Goal: Task Accomplishment & Management: Use online tool/utility

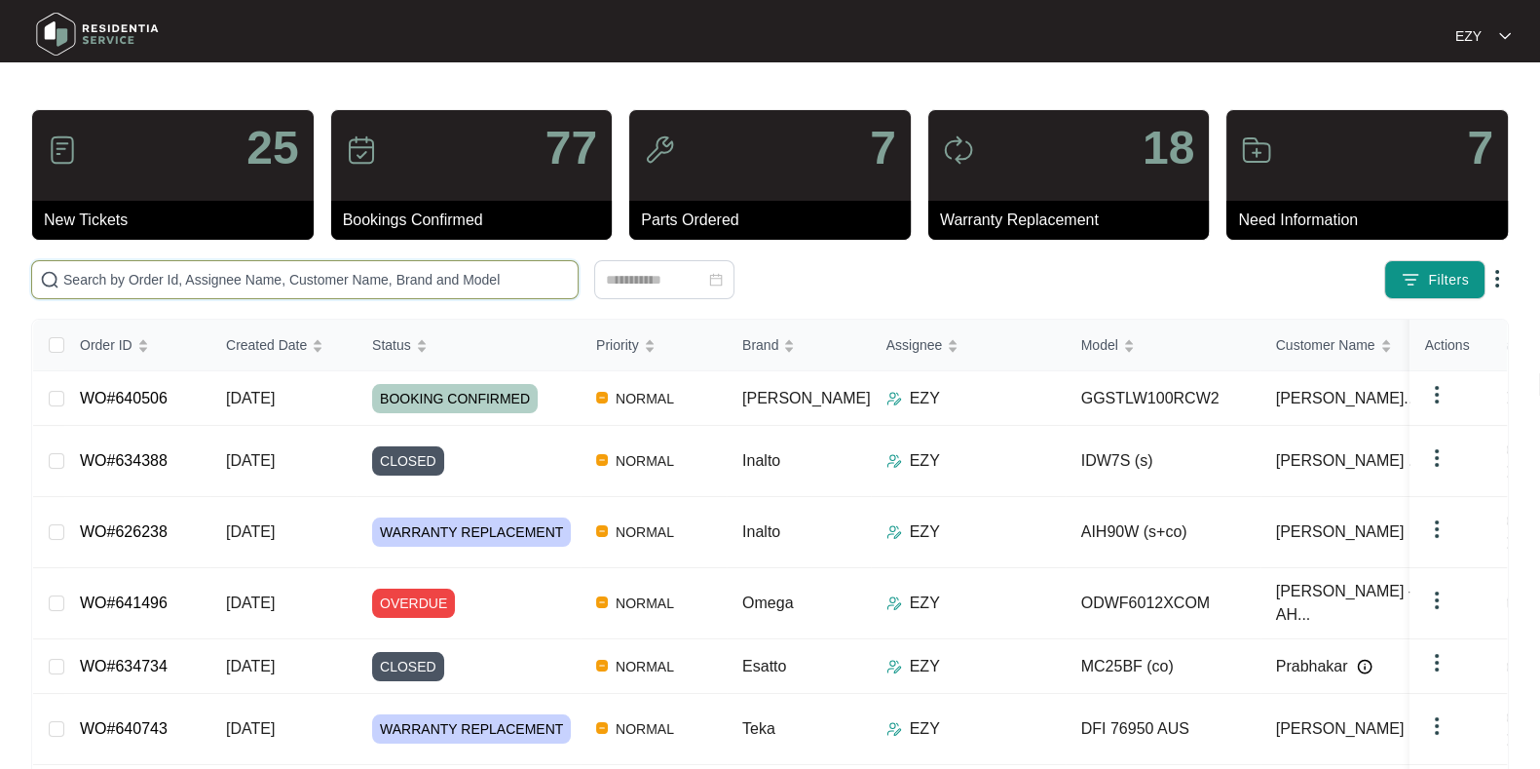
click at [268, 284] on input "text" at bounding box center [316, 279] width 507 height 21
paste input "640506"
click at [268, 284] on input "640506" at bounding box center [316, 279] width 507 height 21
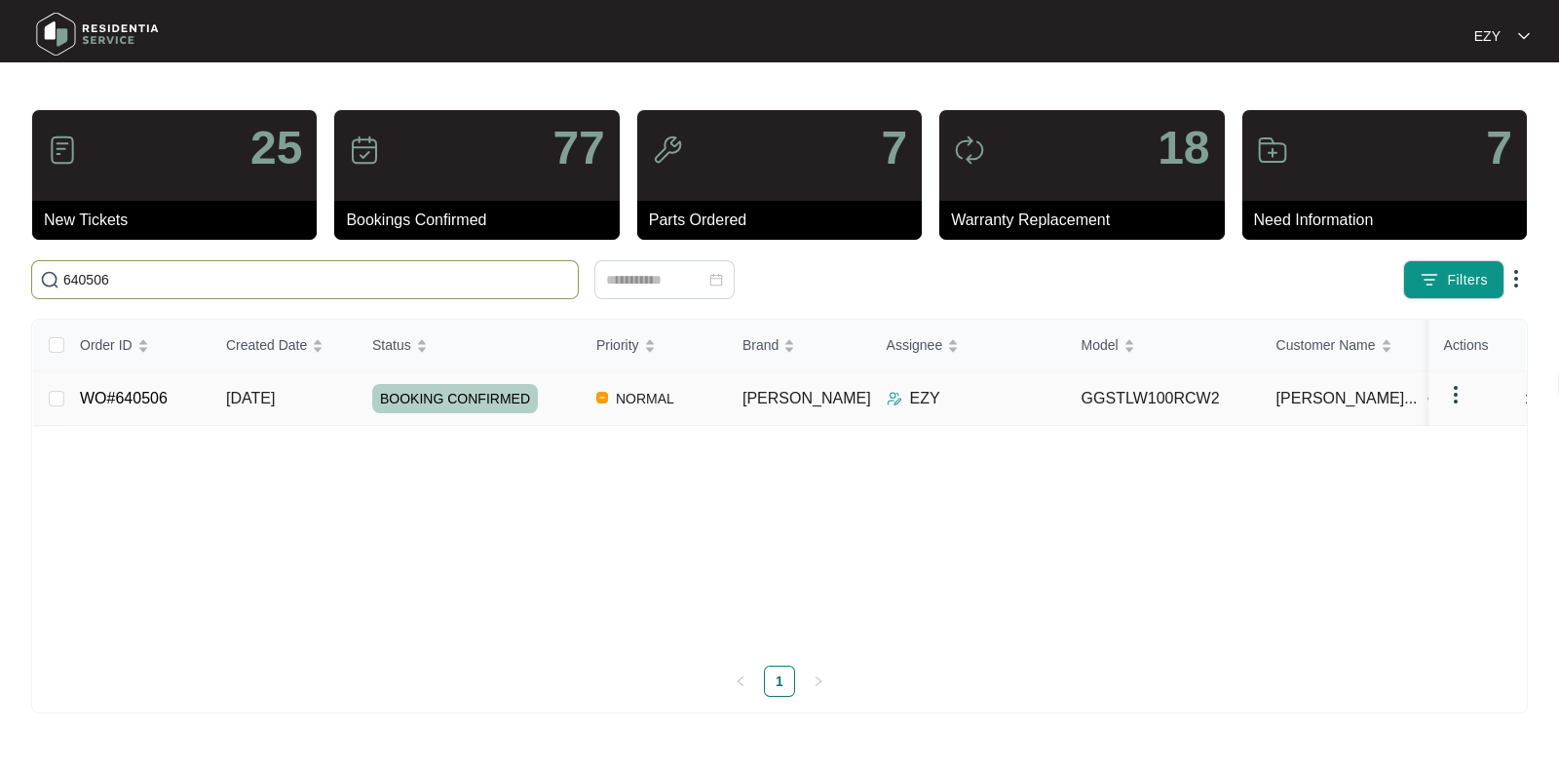
type input "640506"
click at [190, 399] on td "WO#640506" at bounding box center [137, 398] width 146 height 55
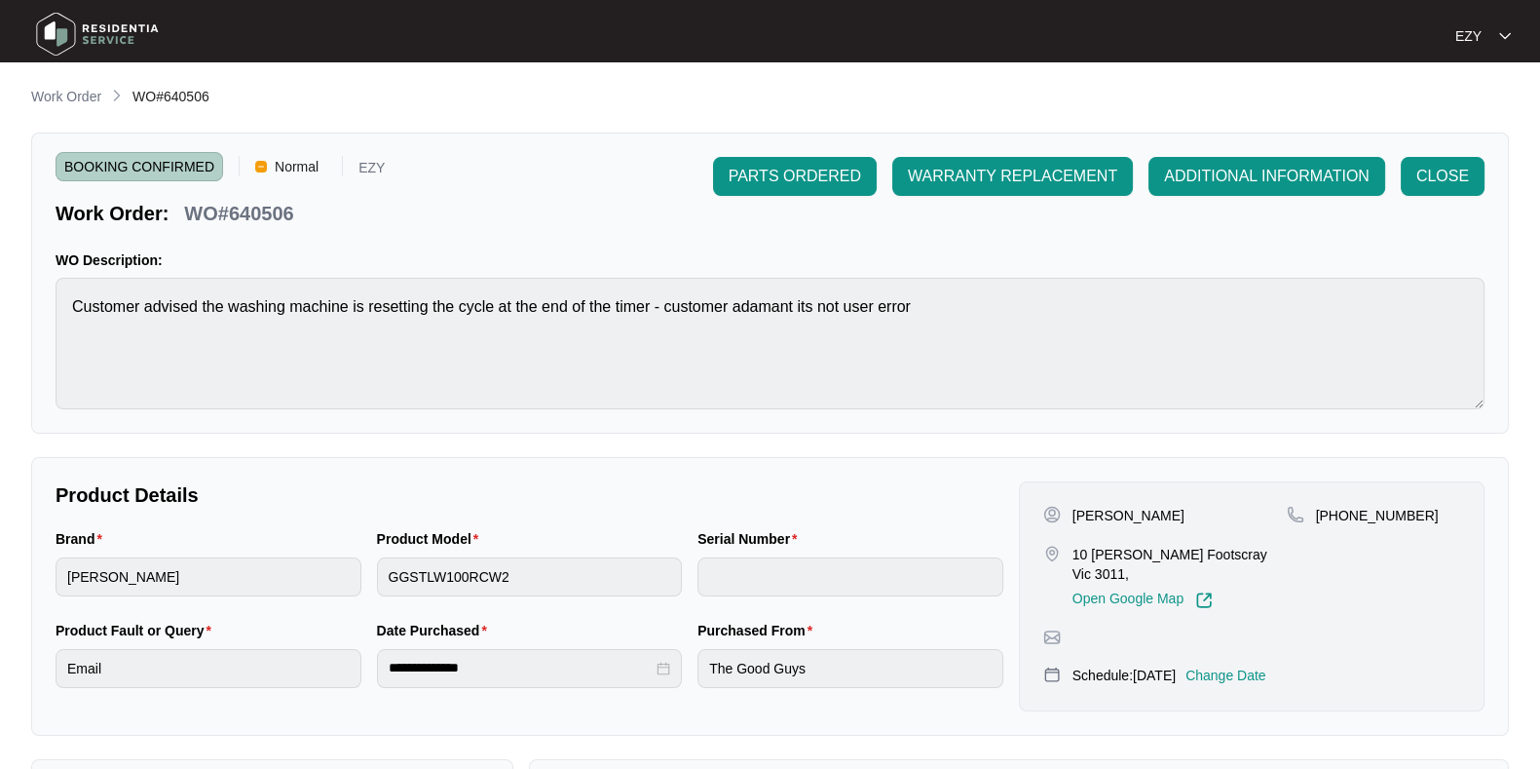
click at [1257, 665] on p "Change Date" at bounding box center [1226, 674] width 81 height 19
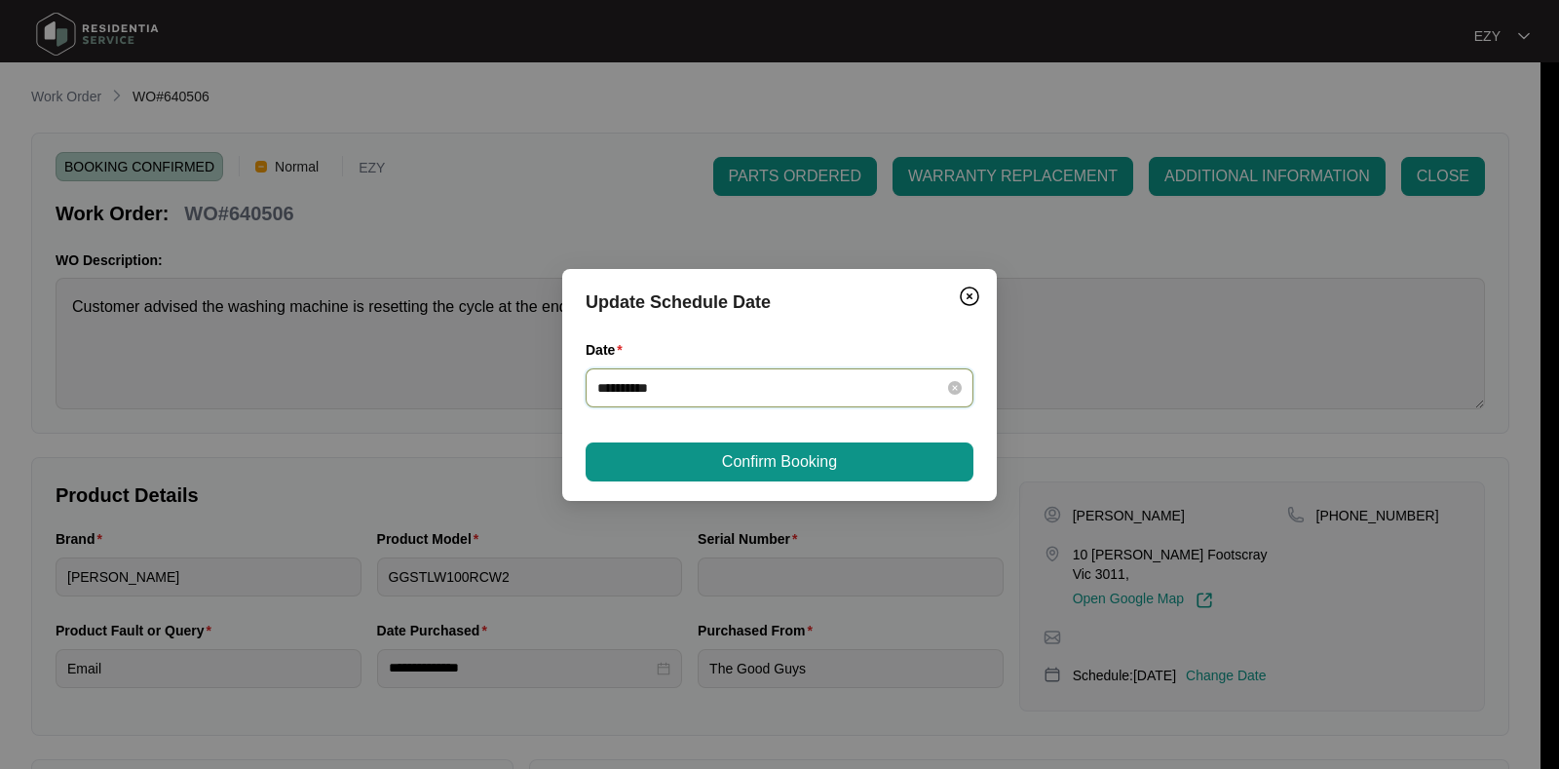
click at [766, 387] on input "**********" at bounding box center [767, 387] width 341 height 21
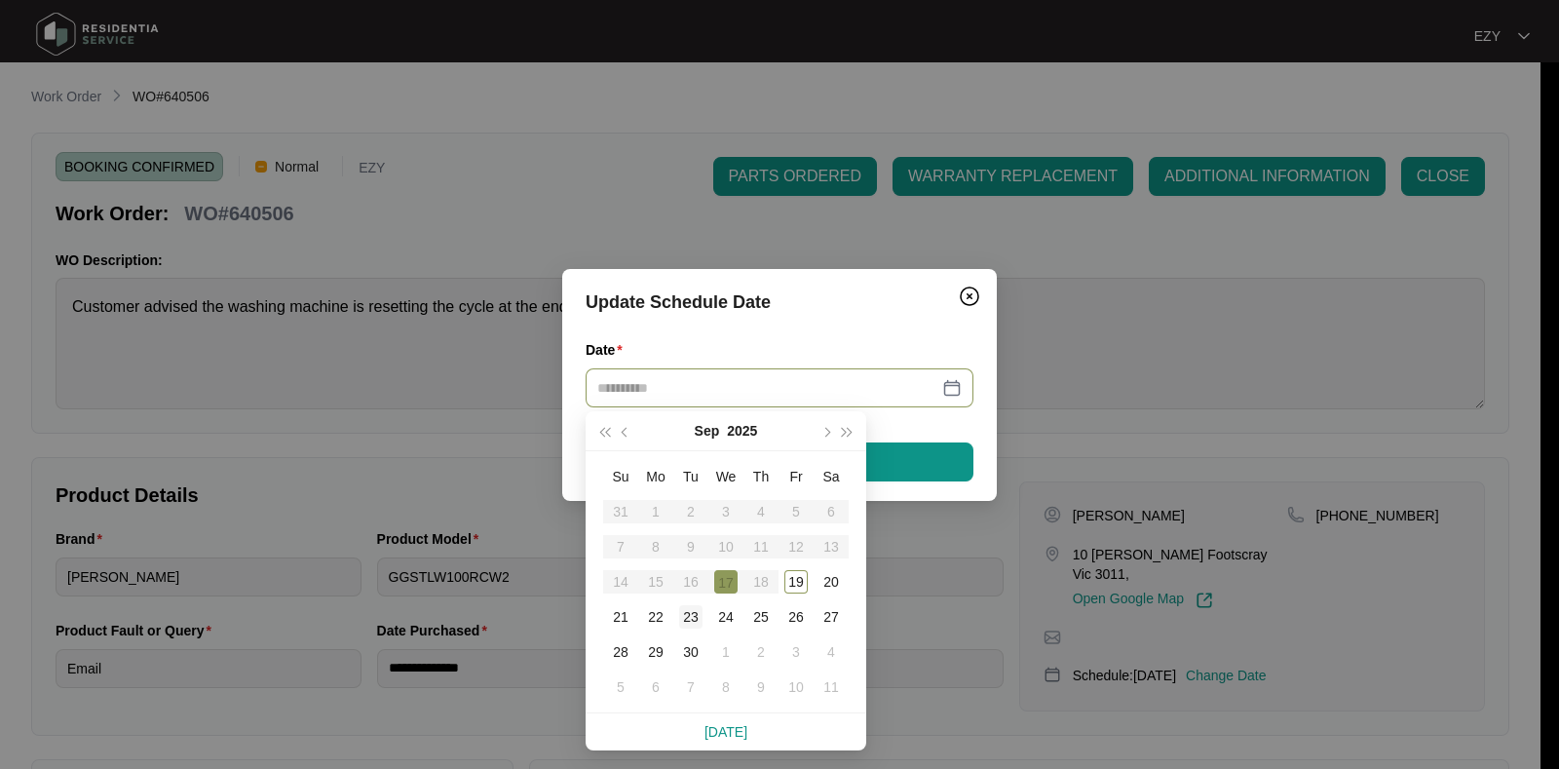
type input "**********"
click at [695, 610] on div "23" at bounding box center [690, 616] width 23 height 23
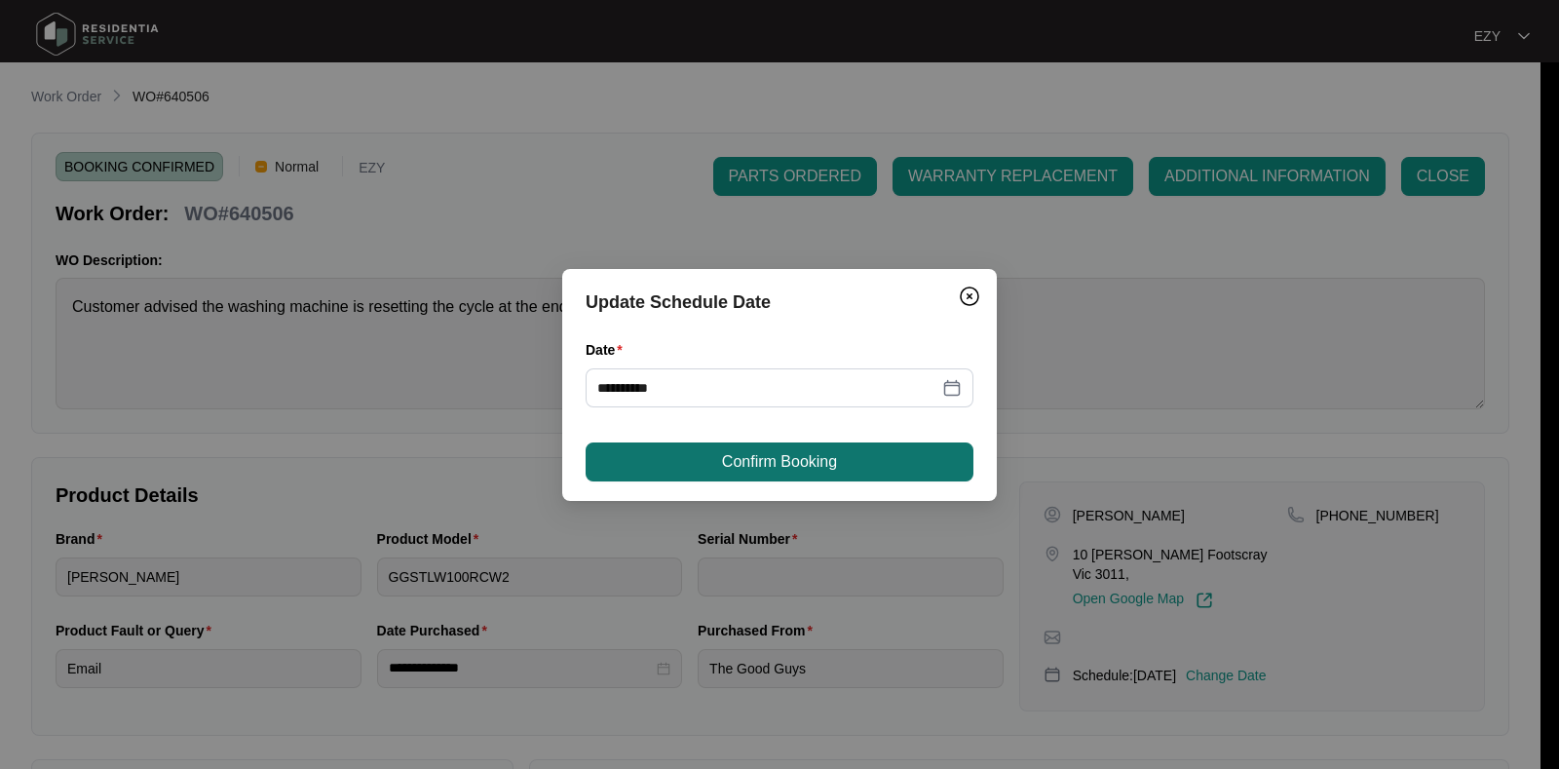
click at [753, 452] on span "Confirm Booking" at bounding box center [779, 461] width 115 height 23
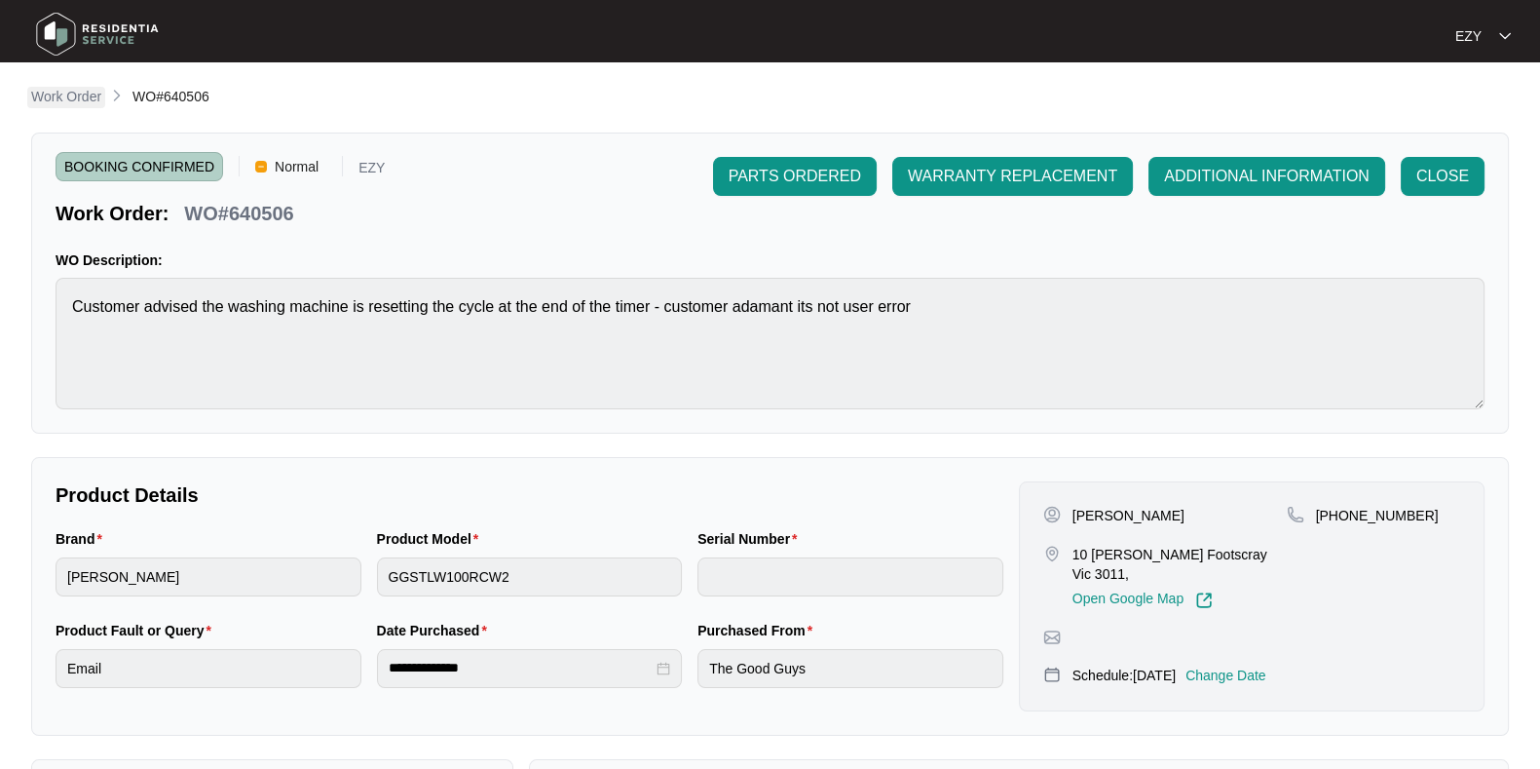
click at [65, 93] on p "Work Order" at bounding box center [66, 96] width 70 height 19
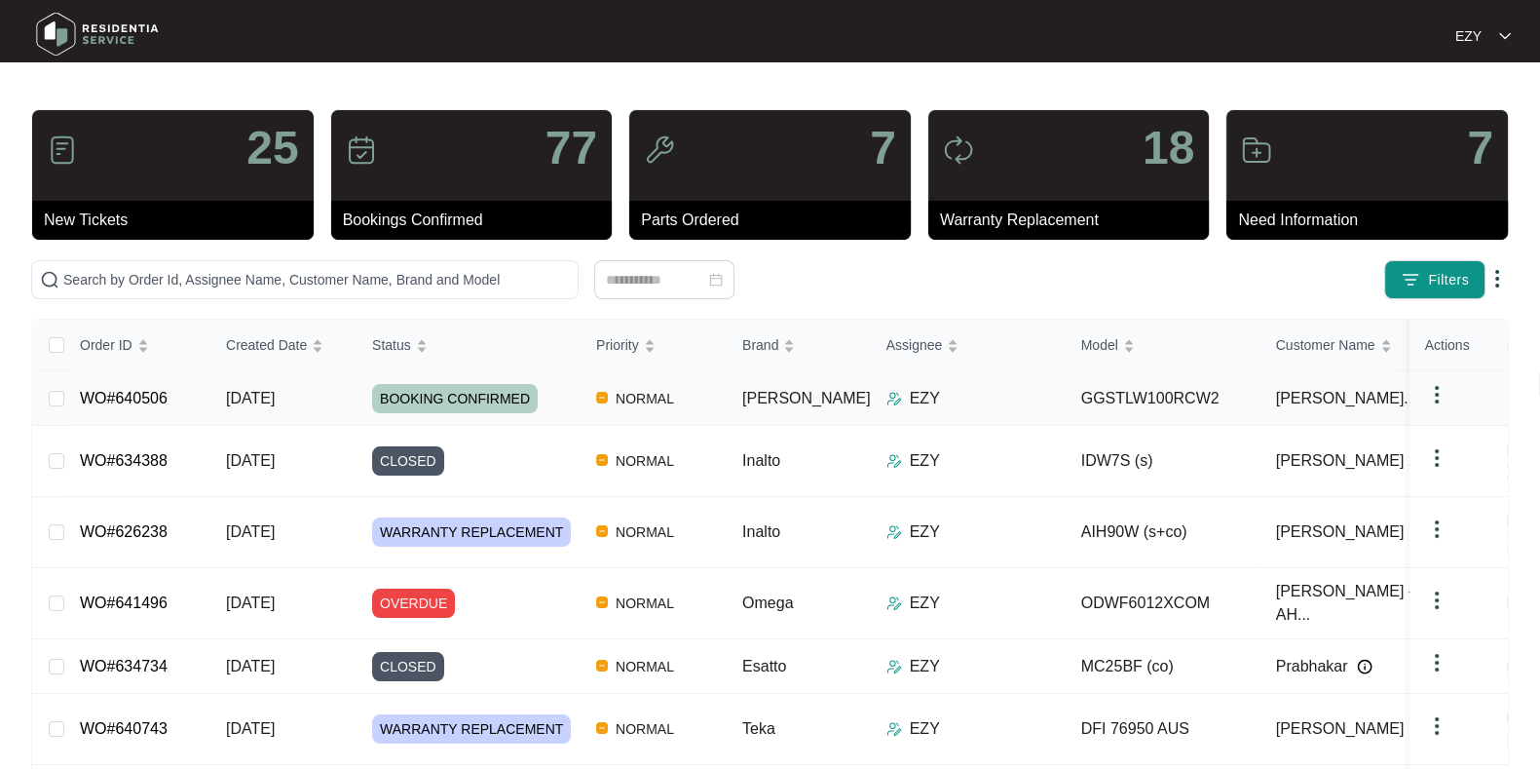
scroll to position [248, 0]
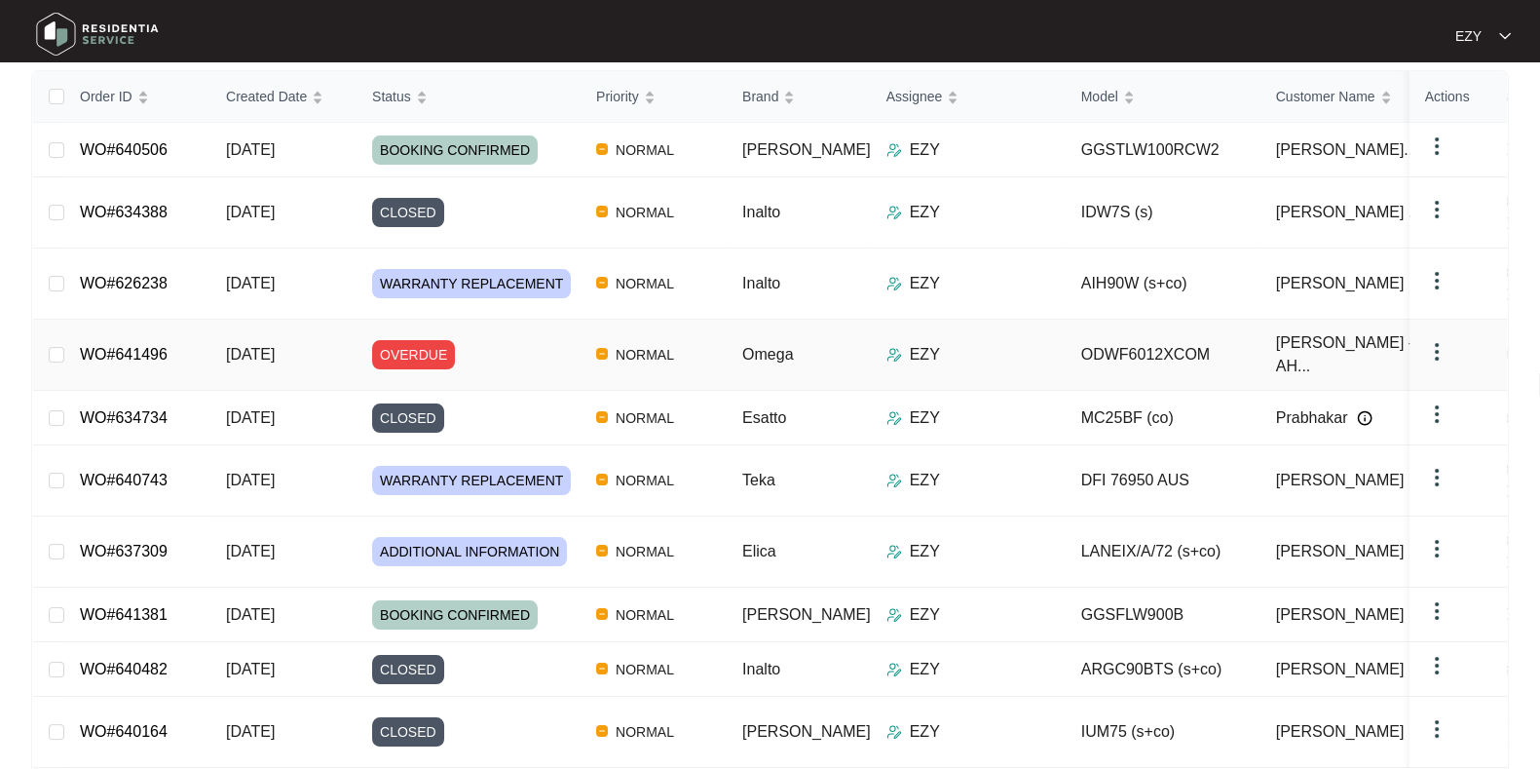
click at [491, 340] on div "OVERDUE" at bounding box center [476, 354] width 208 height 29
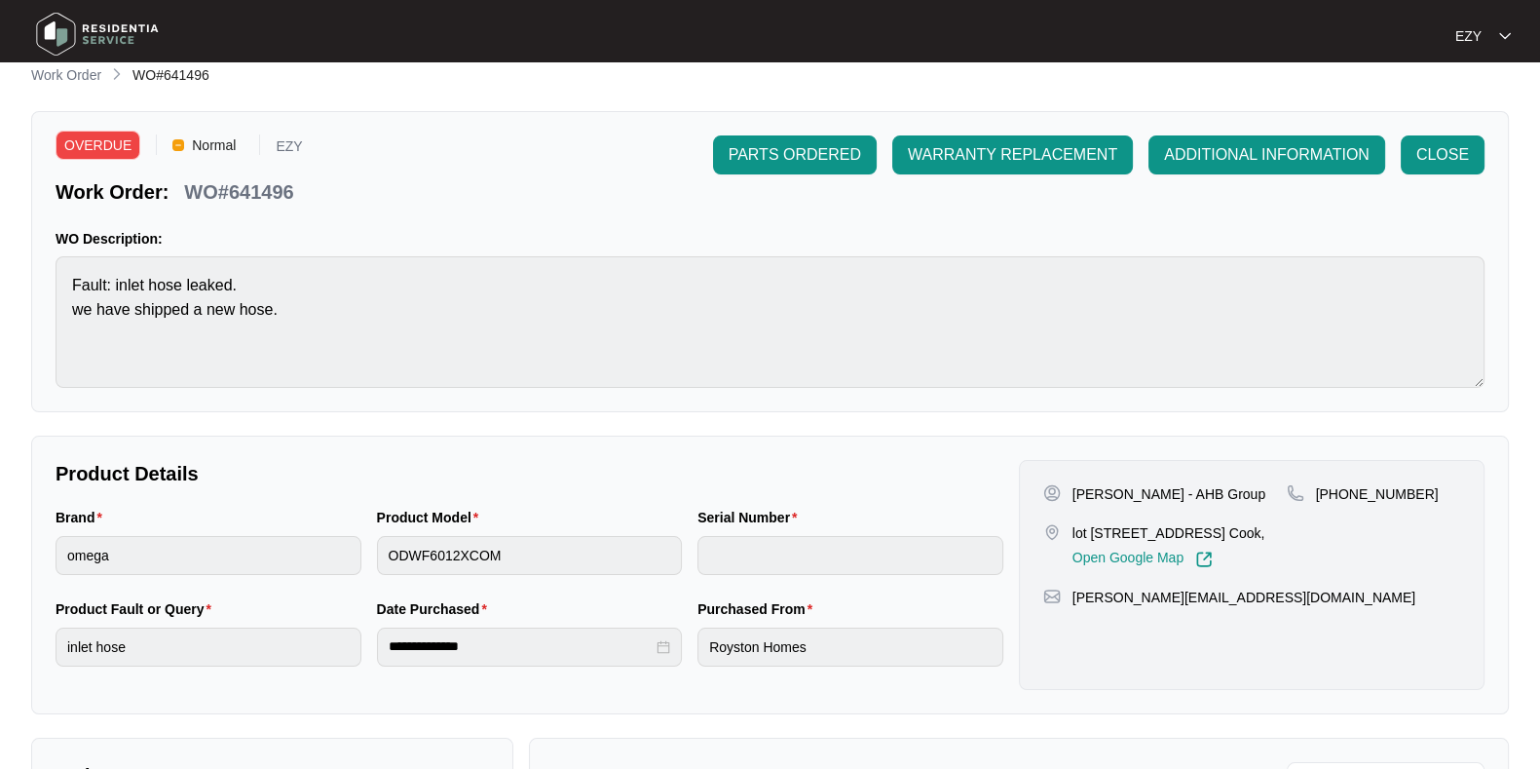
scroll to position [6, 0]
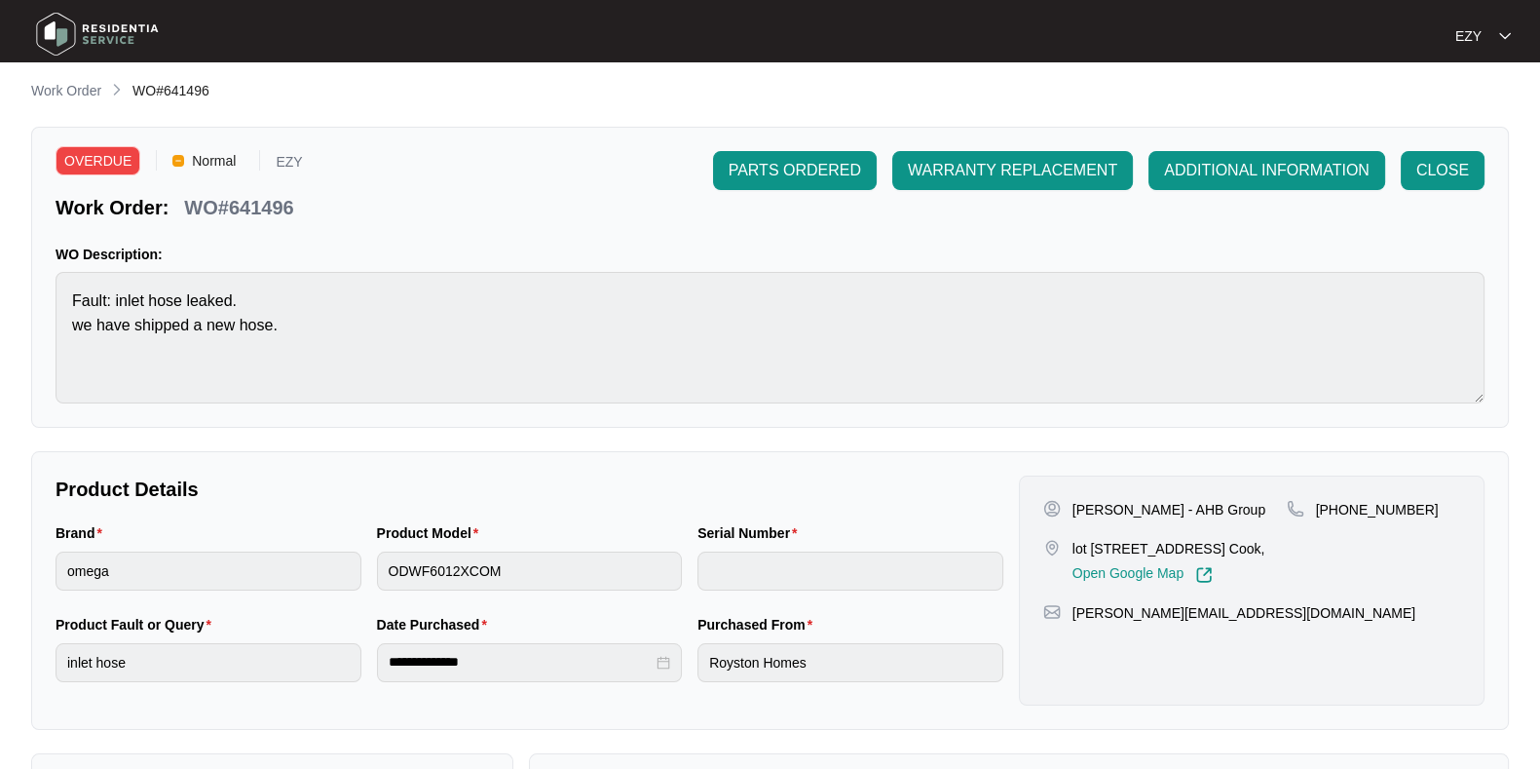
click at [245, 201] on p "WO#641496" at bounding box center [238, 207] width 109 height 27
copy p "641496"
click at [77, 103] on div "**********" at bounding box center [770, 667] width 1478 height 1175
click at [77, 94] on p "Work Order" at bounding box center [66, 90] width 70 height 19
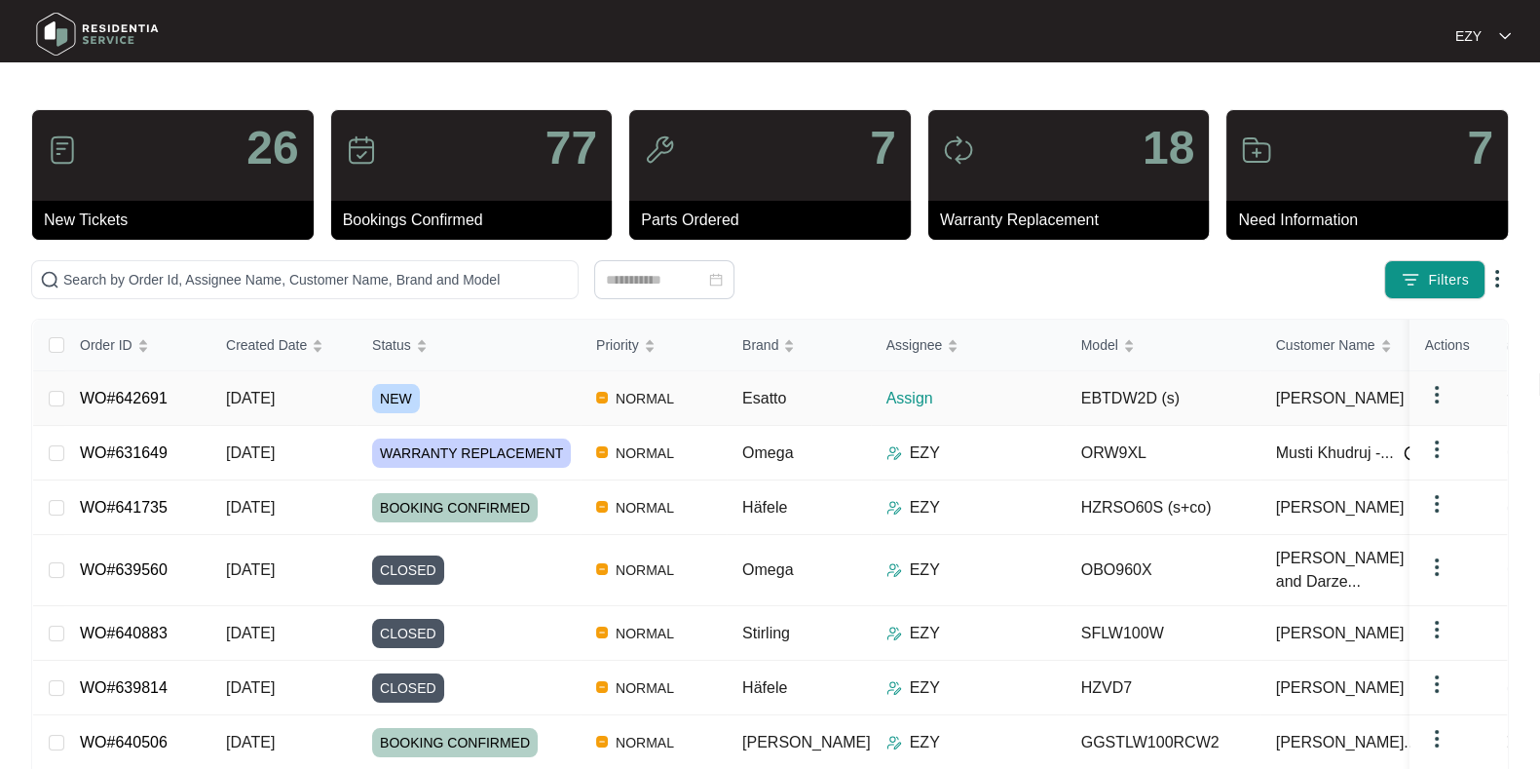
click at [454, 399] on div "NEW" at bounding box center [476, 398] width 208 height 29
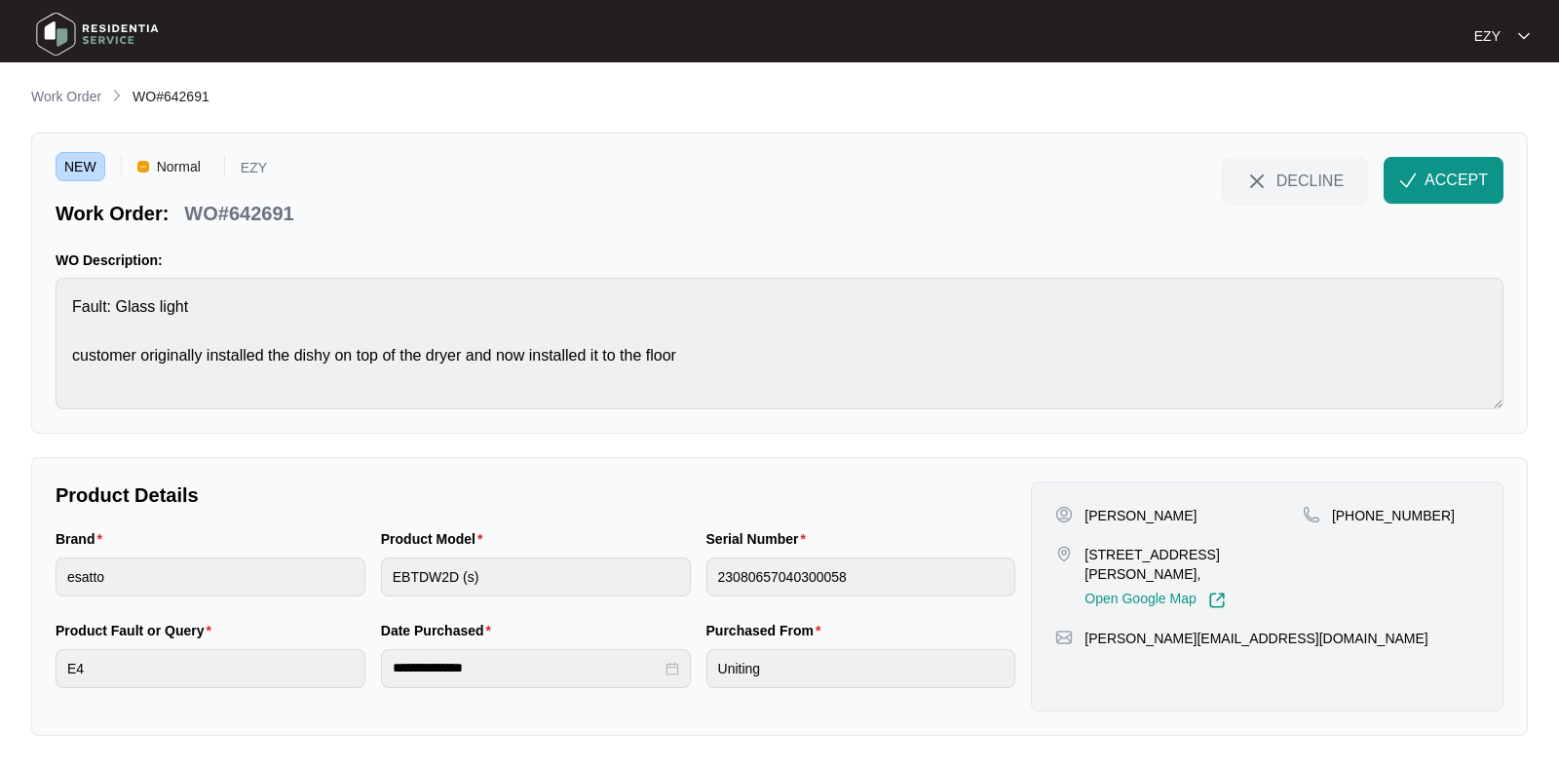
click at [255, 206] on p "WO#642691" at bounding box center [238, 213] width 109 height 27
copy div "WO#642691 DECLINE ACCEPT"
click at [1099, 506] on p "[PERSON_NAME]" at bounding box center [1140, 515] width 112 height 19
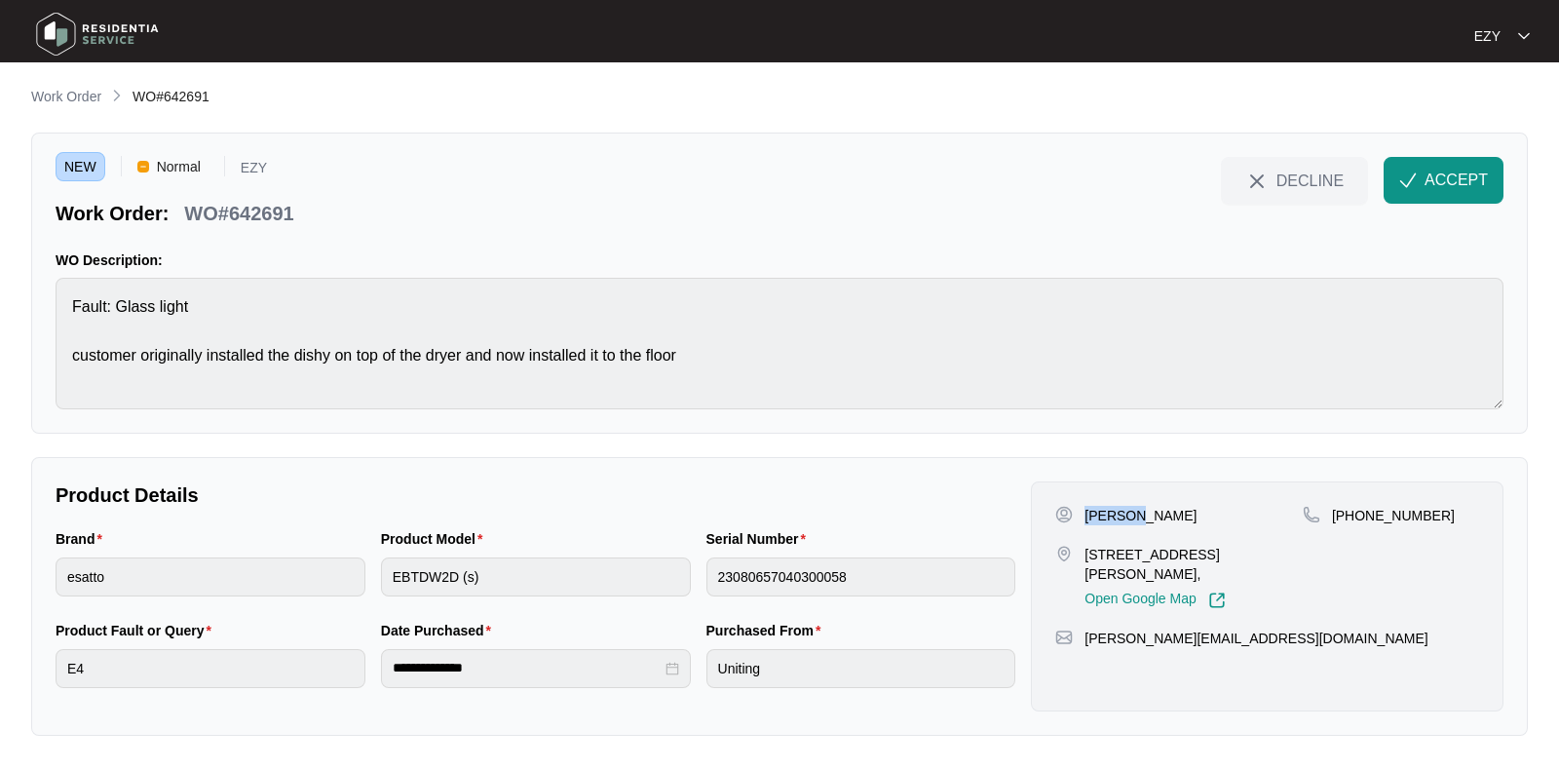
click at [1099, 506] on p "[PERSON_NAME]" at bounding box center [1140, 515] width 112 height 19
copy p "[PERSON_NAME]"
click at [1099, 566] on p "[STREET_ADDRESS][PERSON_NAME]," at bounding box center [1193, 564] width 218 height 39
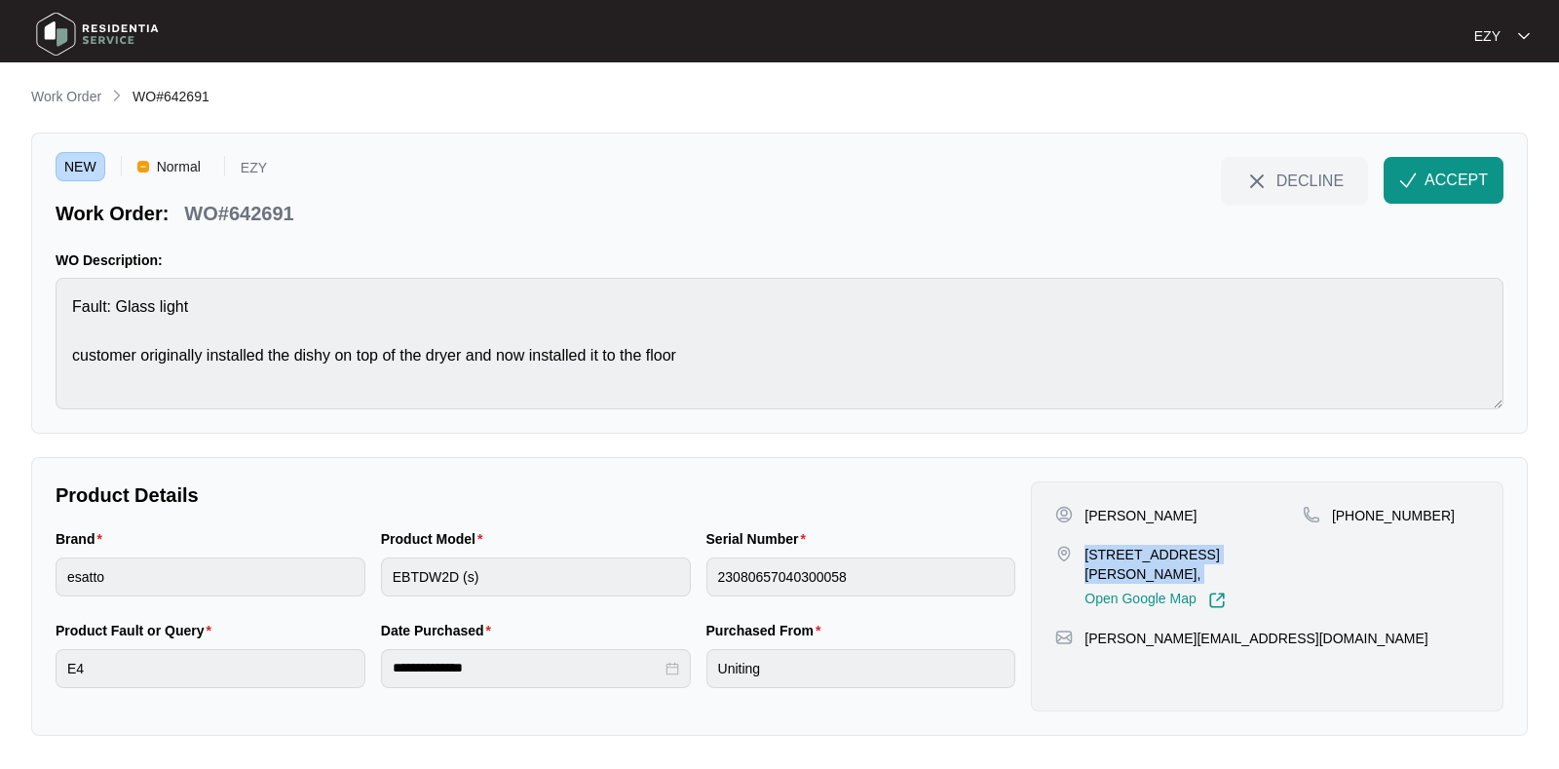
click at [1099, 566] on p "[STREET_ADDRESS][PERSON_NAME]," at bounding box center [1193, 564] width 218 height 39
copy p "[STREET_ADDRESS][PERSON_NAME],"
drag, startPoint x: 1442, startPoint y: 505, endPoint x: 1358, endPoint y: 549, distance: 95.0
click at [1358, 549] on div "[PHONE_NUMBER]" at bounding box center [1390, 557] width 176 height 103
copy p "426145866"
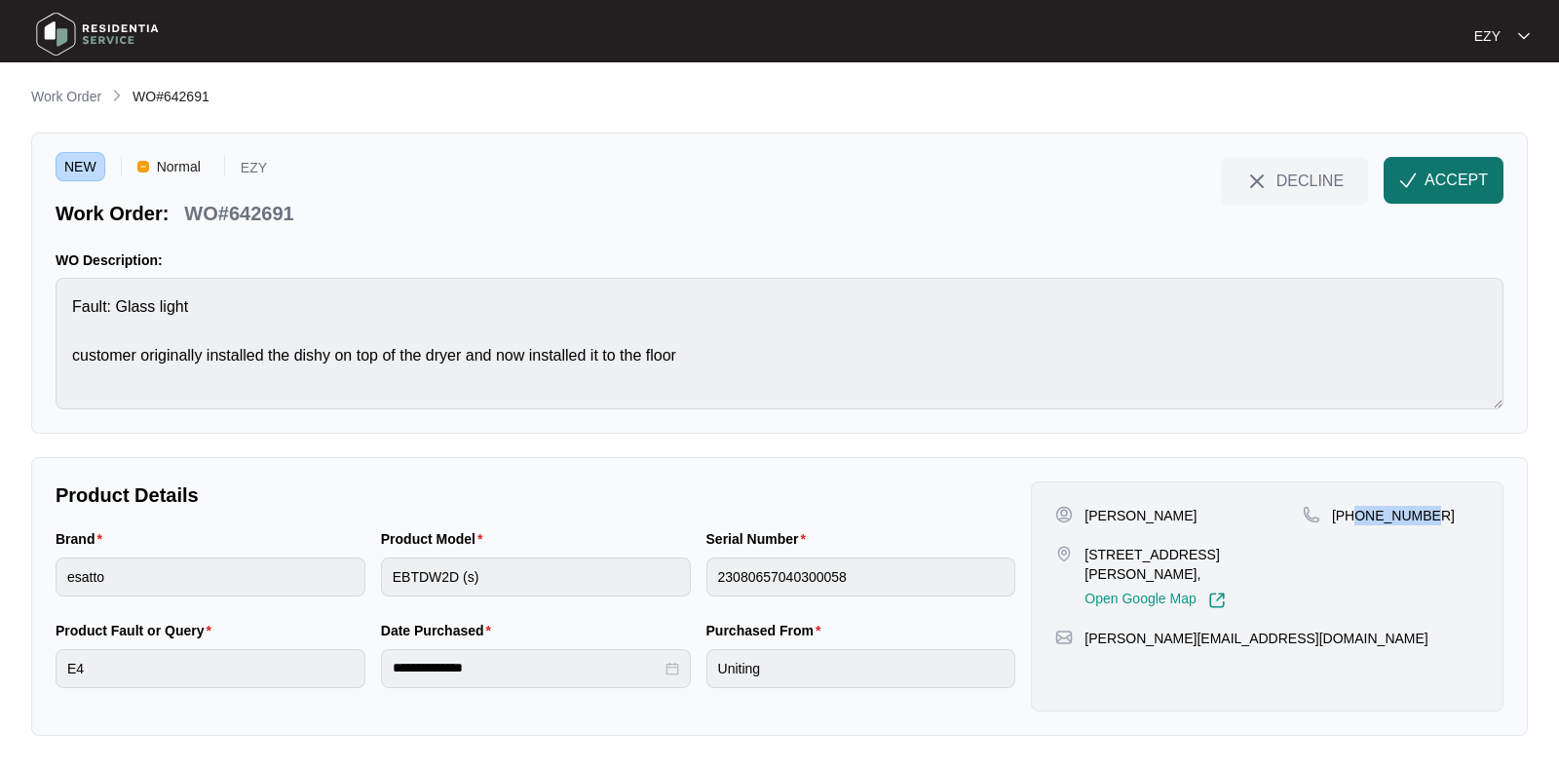
click at [1471, 185] on span "ACCEPT" at bounding box center [1455, 180] width 63 height 23
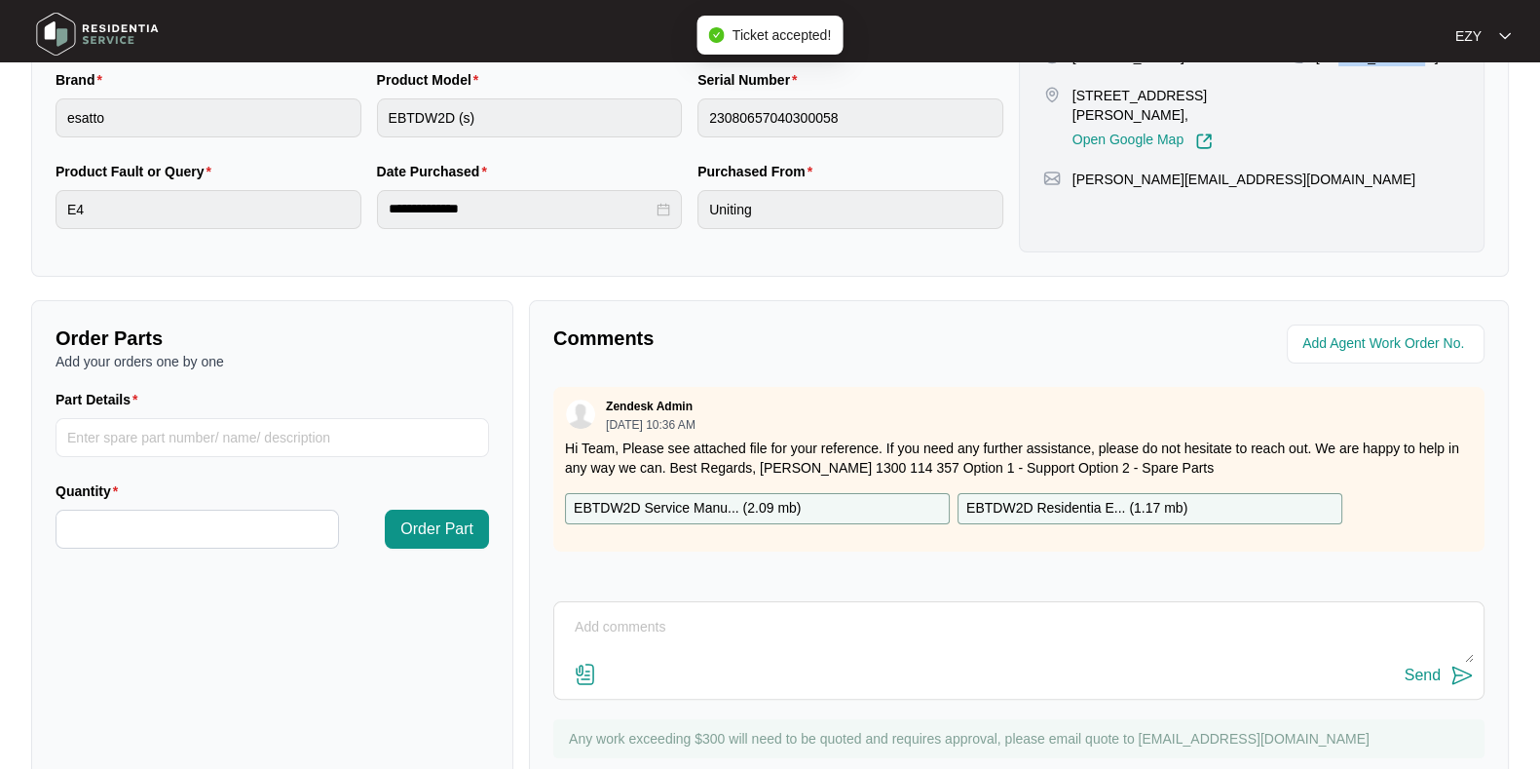
scroll to position [521, 0]
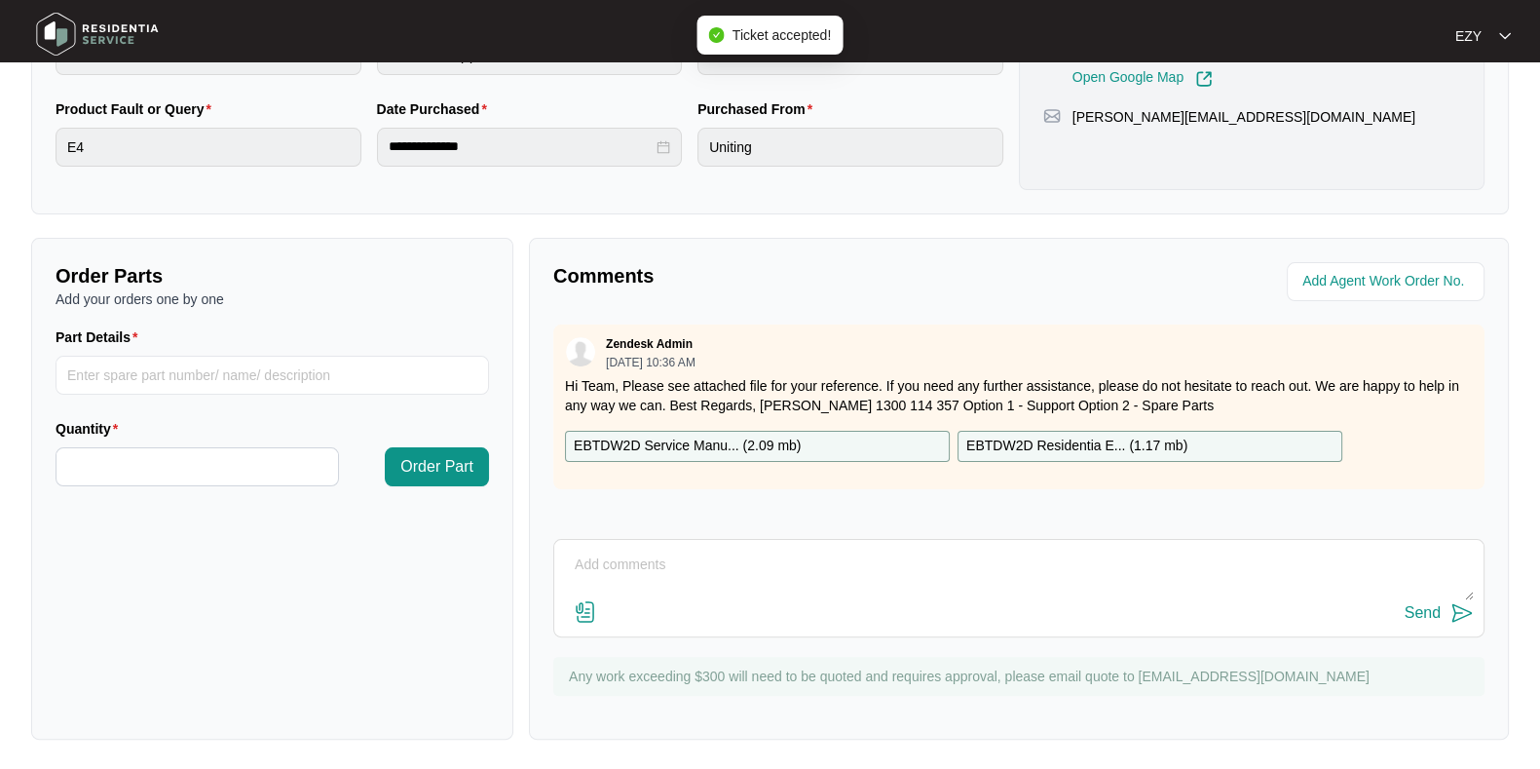
click at [760, 440] on p "EBTDW2D Service Manu... ( 2.09 mb )" at bounding box center [687, 445] width 227 height 21
click at [1128, 440] on p "EBTDW2D Residentia E... ( 1.17 mb )" at bounding box center [1076, 445] width 221 height 21
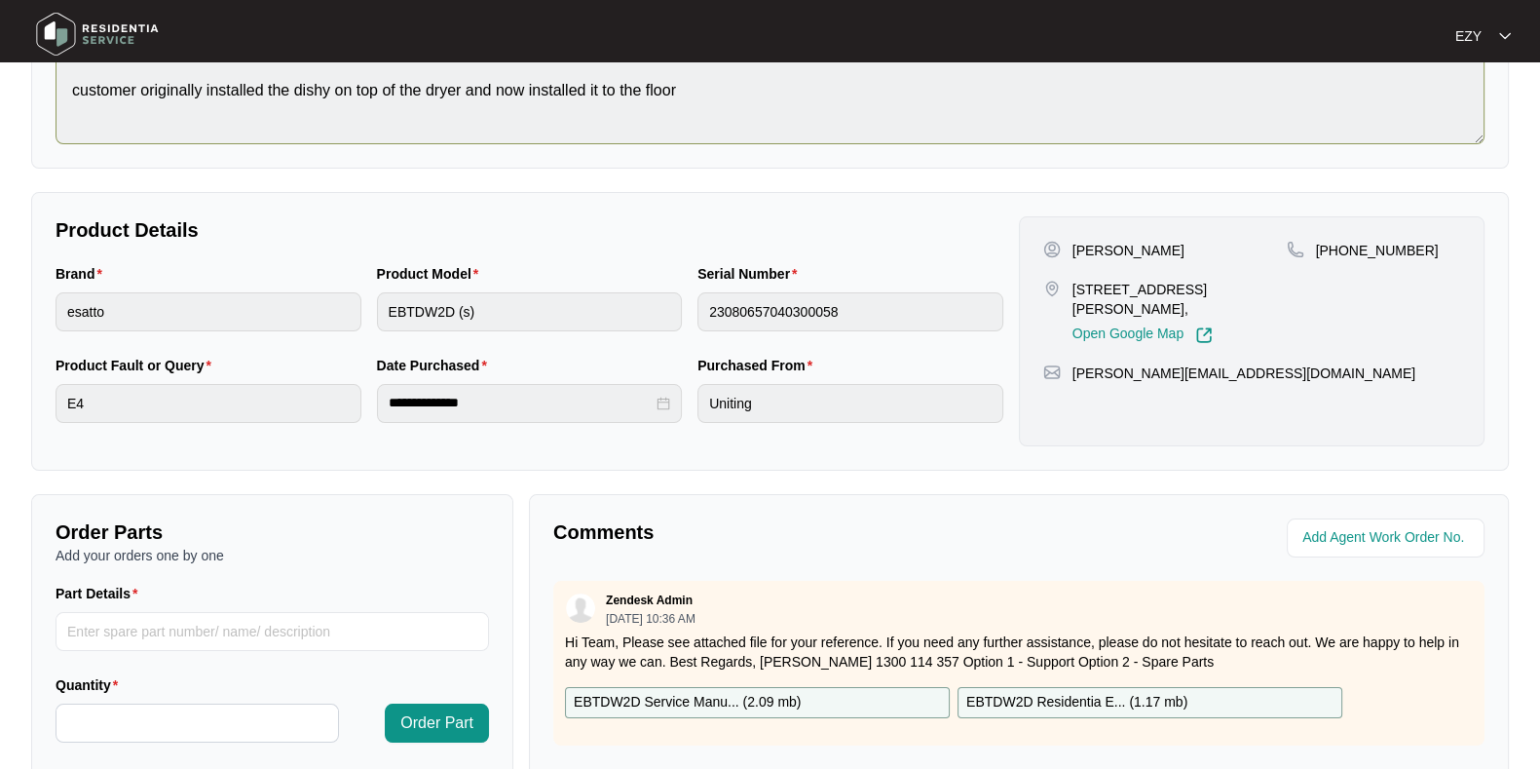
scroll to position [0, 0]
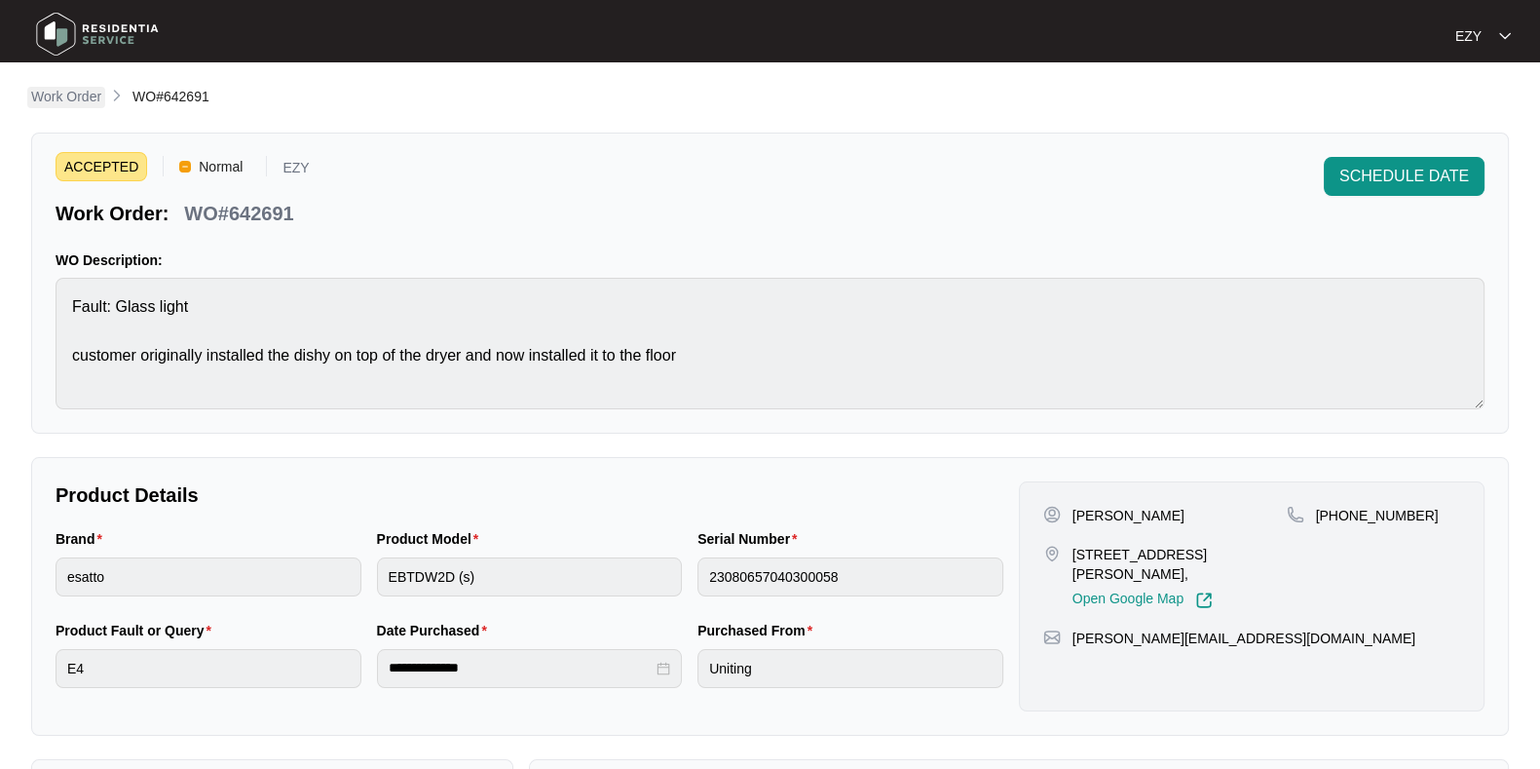
click at [87, 105] on p "Work Order" at bounding box center [66, 96] width 70 height 19
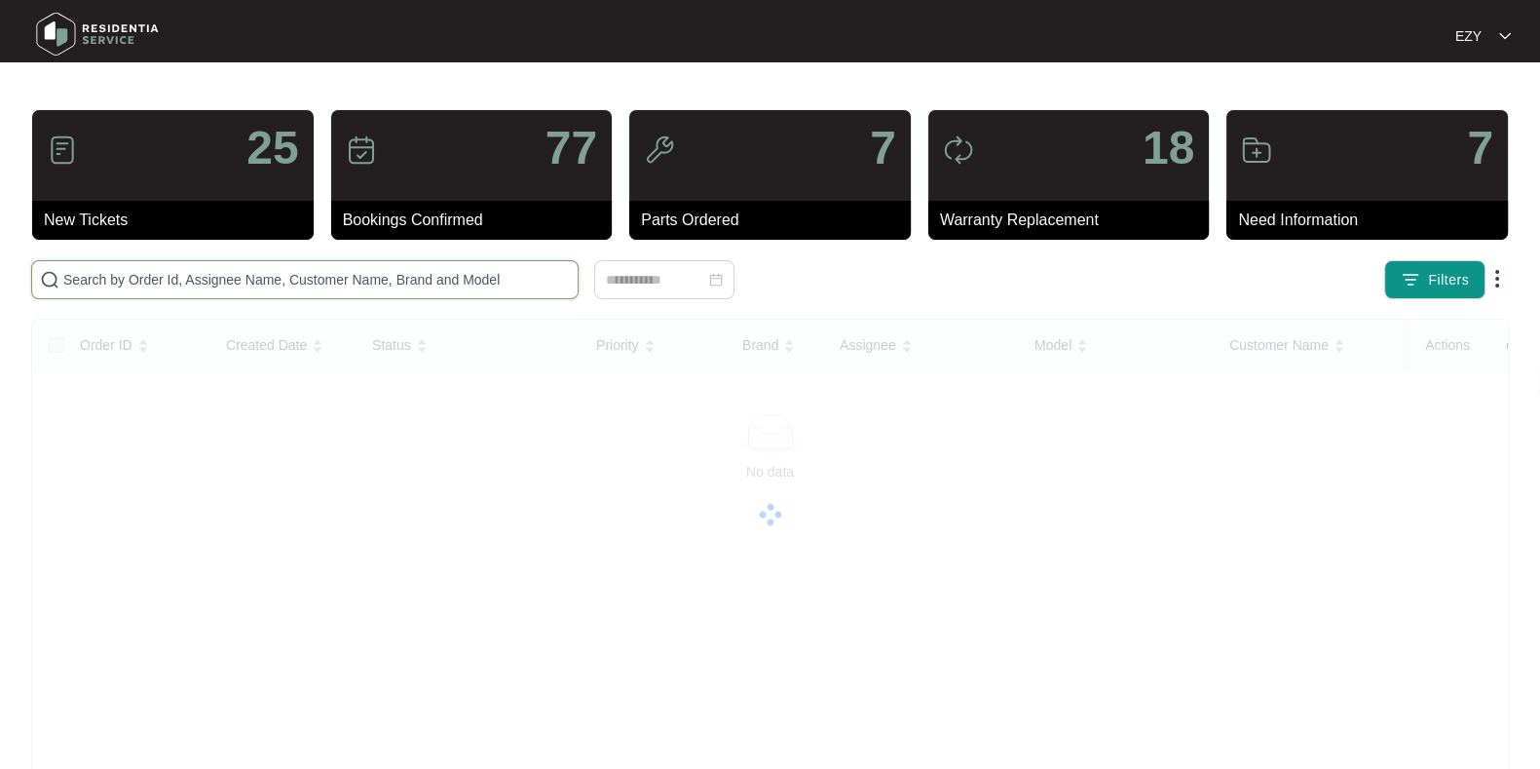
click at [364, 271] on input "text" at bounding box center [316, 279] width 507 height 21
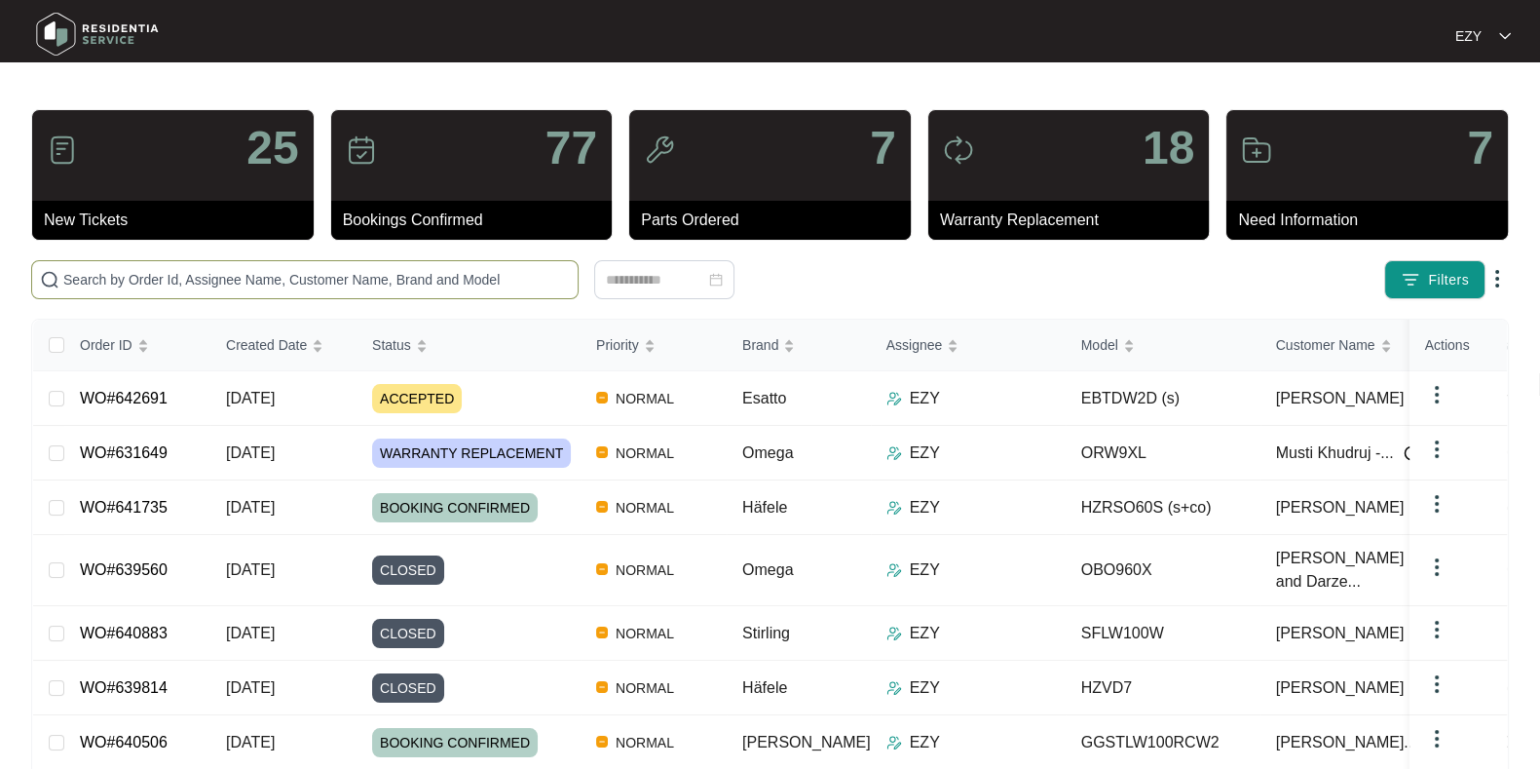
paste input "617718"
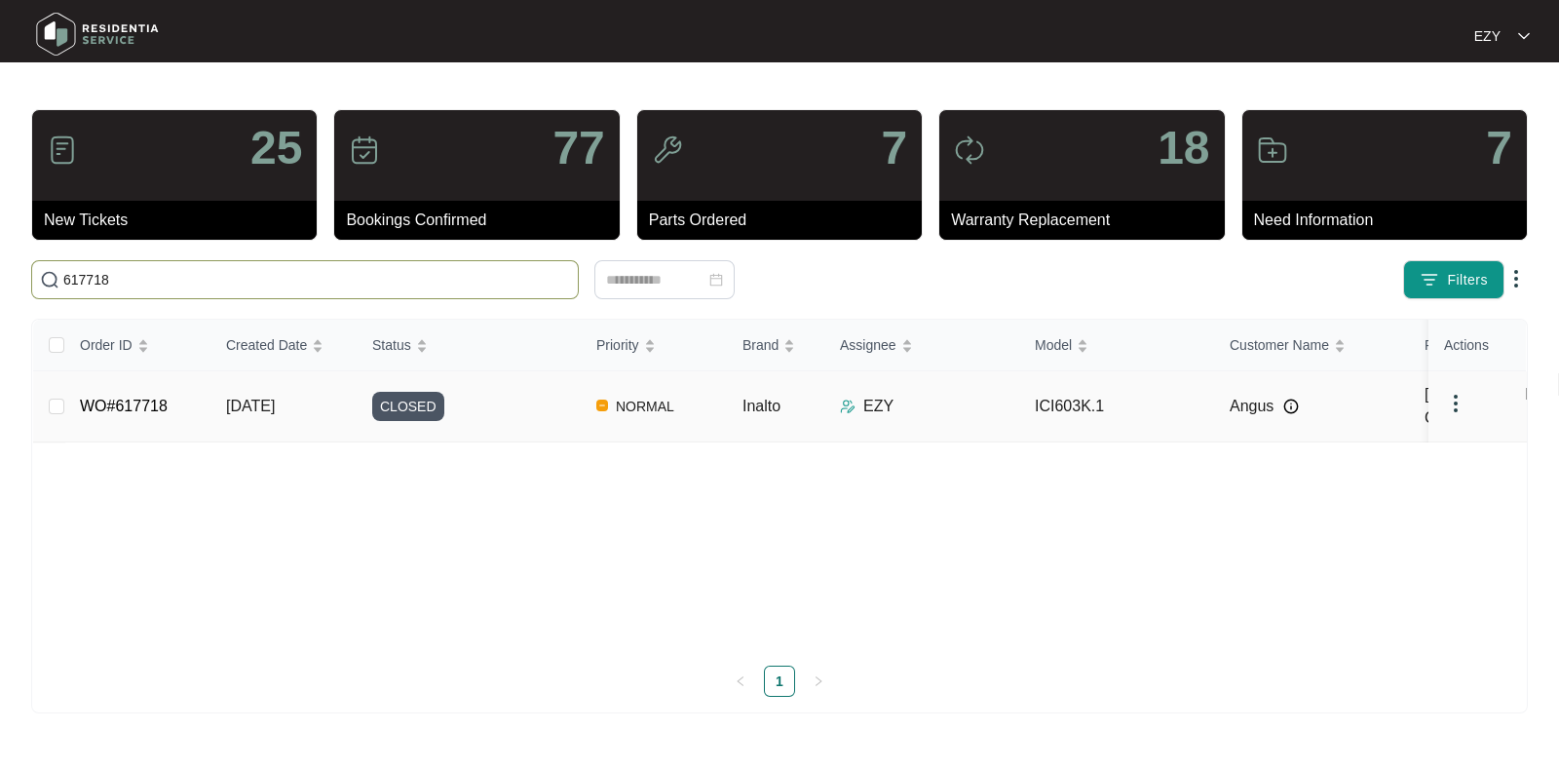
type input "617718"
click at [509, 406] on div "CLOSED" at bounding box center [476, 406] width 208 height 29
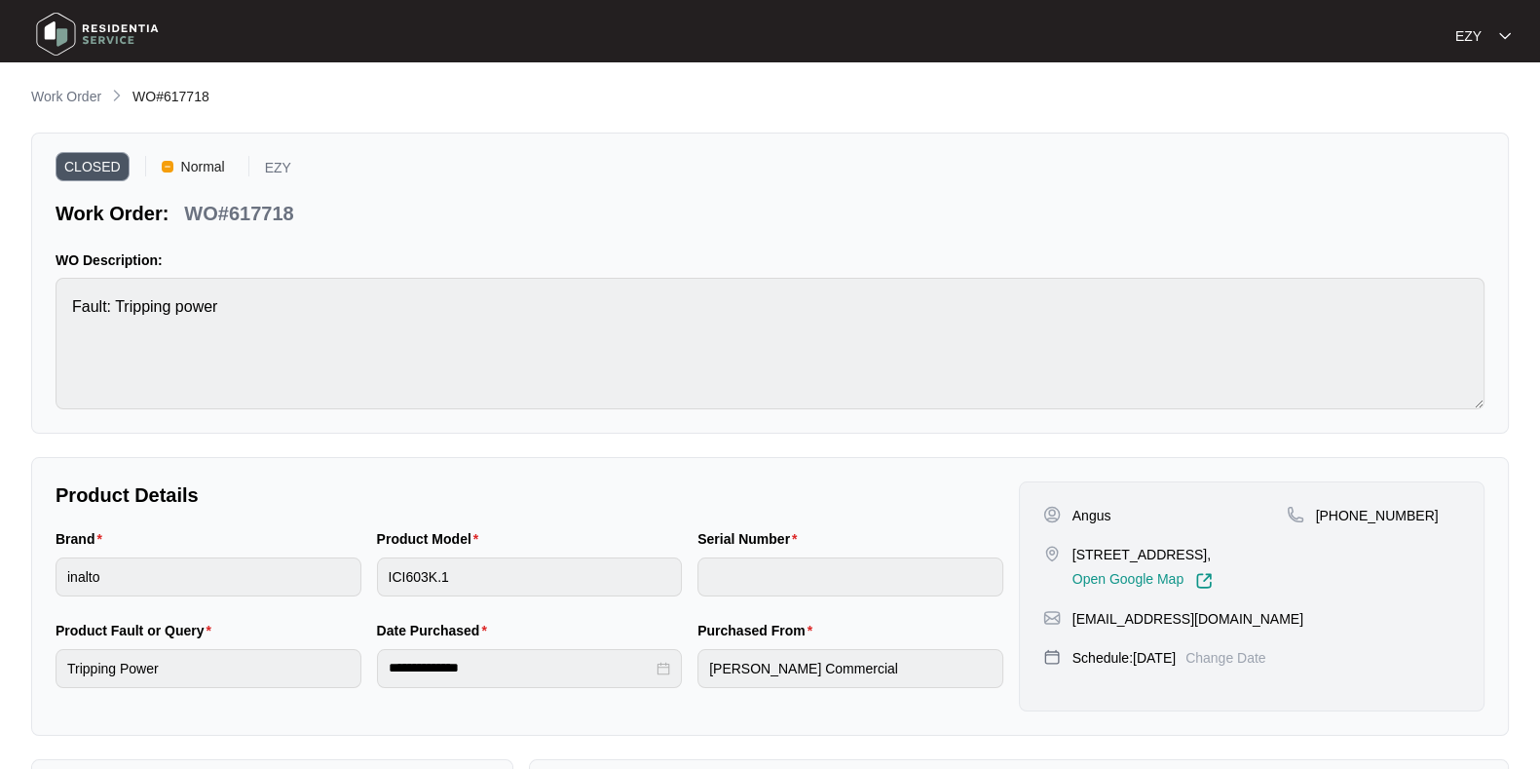
click at [260, 210] on p "WO#617718" at bounding box center [238, 213] width 109 height 27
copy p "WO#617718"
click at [62, 92] on p "Work Order" at bounding box center [66, 96] width 70 height 19
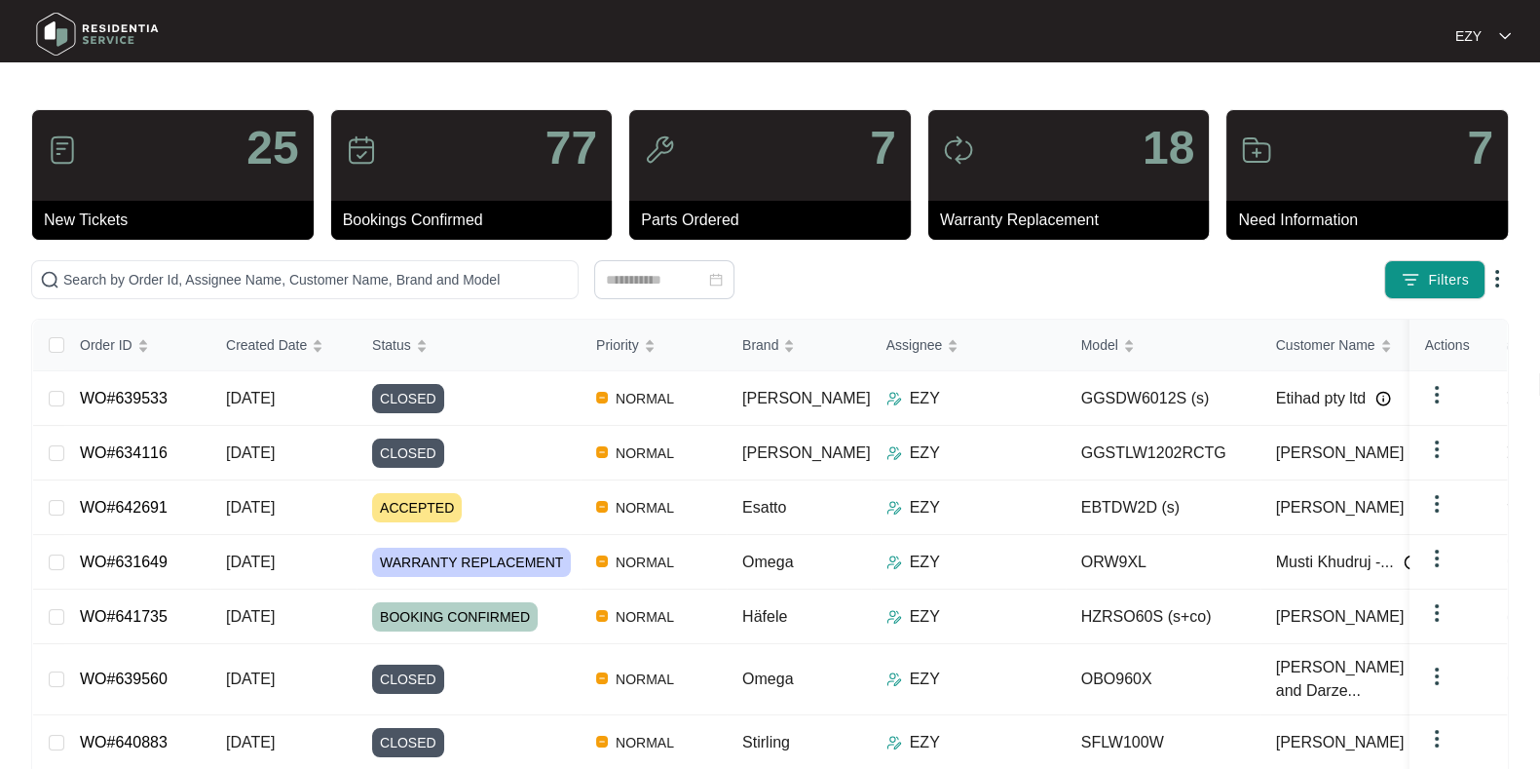
click at [399, 258] on div "25 New Tickets 77 Bookings Confirmed 7 Parts Ordered 18 Warranty Replacement 7 …" at bounding box center [770, 561] width 1478 height 904
click at [399, 262] on span at bounding box center [304, 279] width 547 height 39
paste input "641048"
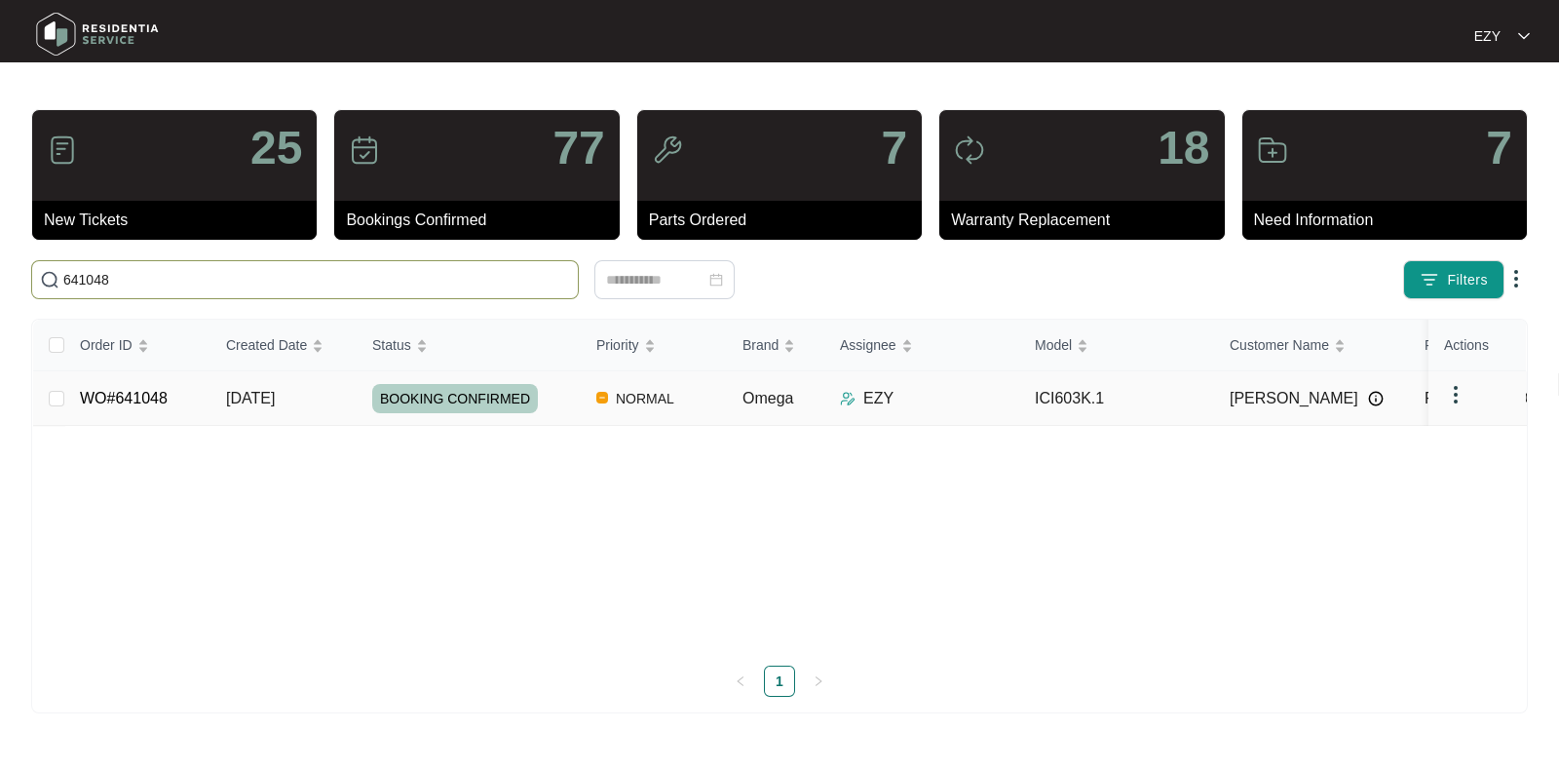
type input "641048"
click at [191, 390] on td "WO#641048" at bounding box center [137, 398] width 146 height 55
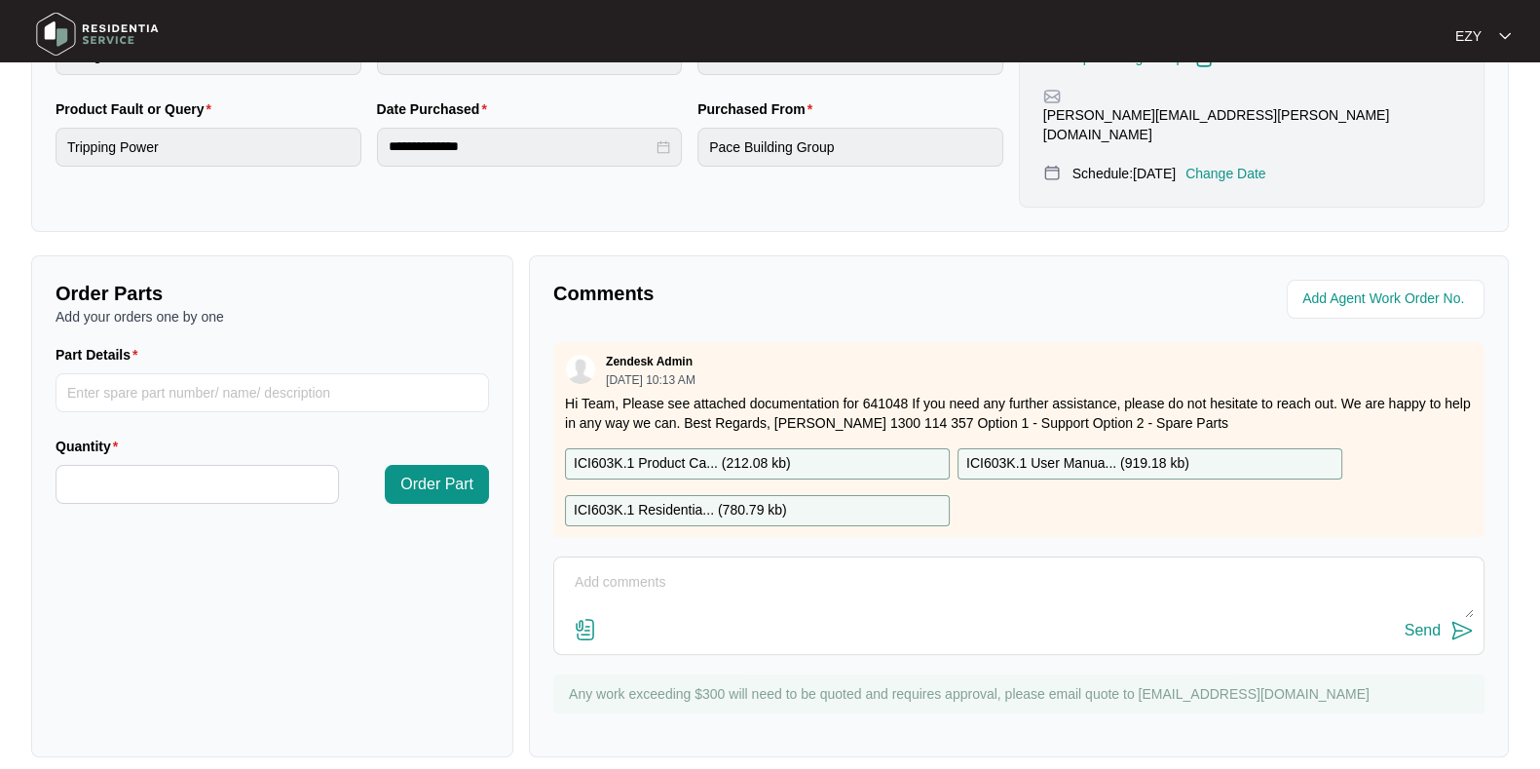
scroll to position [34, 0]
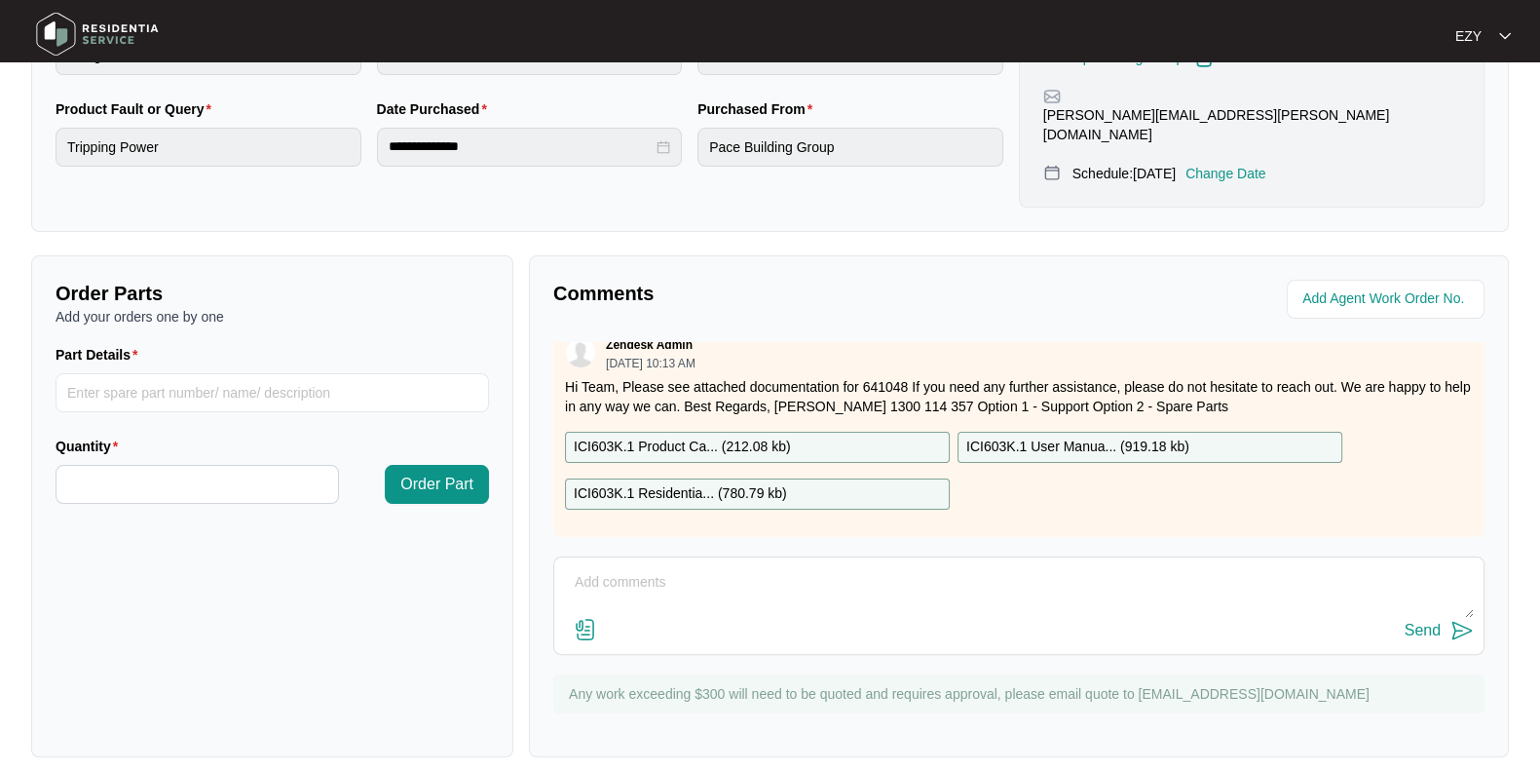
click at [672, 585] on textarea at bounding box center [1019, 592] width 910 height 51
paste textarea "Hi team, our technician attended this job [DATE] although he has already been t…"
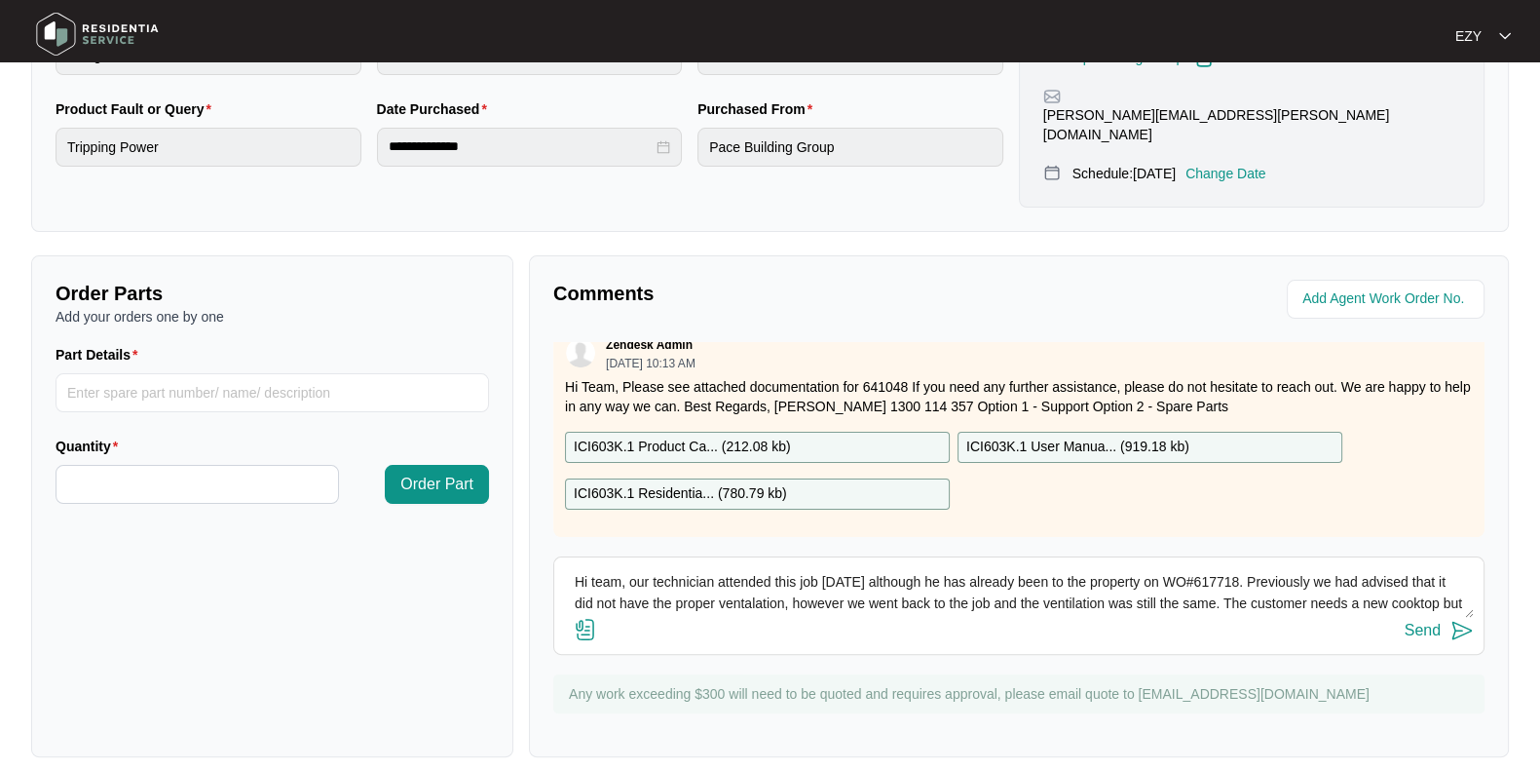
scroll to position [35, 0]
click at [581, 618] on img at bounding box center [585, 629] width 23 height 23
click at [0, 0] on input "file" at bounding box center [0, 0] width 0 height 0
click at [936, 595] on textarea "Hi team, our technician attended this job [DATE] although he has already been t…" at bounding box center [1019, 592] width 910 height 51
click at [1322, 572] on textarea "Hi team, our technician attended this job [DATE] although he has already been t…" at bounding box center [1019, 592] width 910 height 51
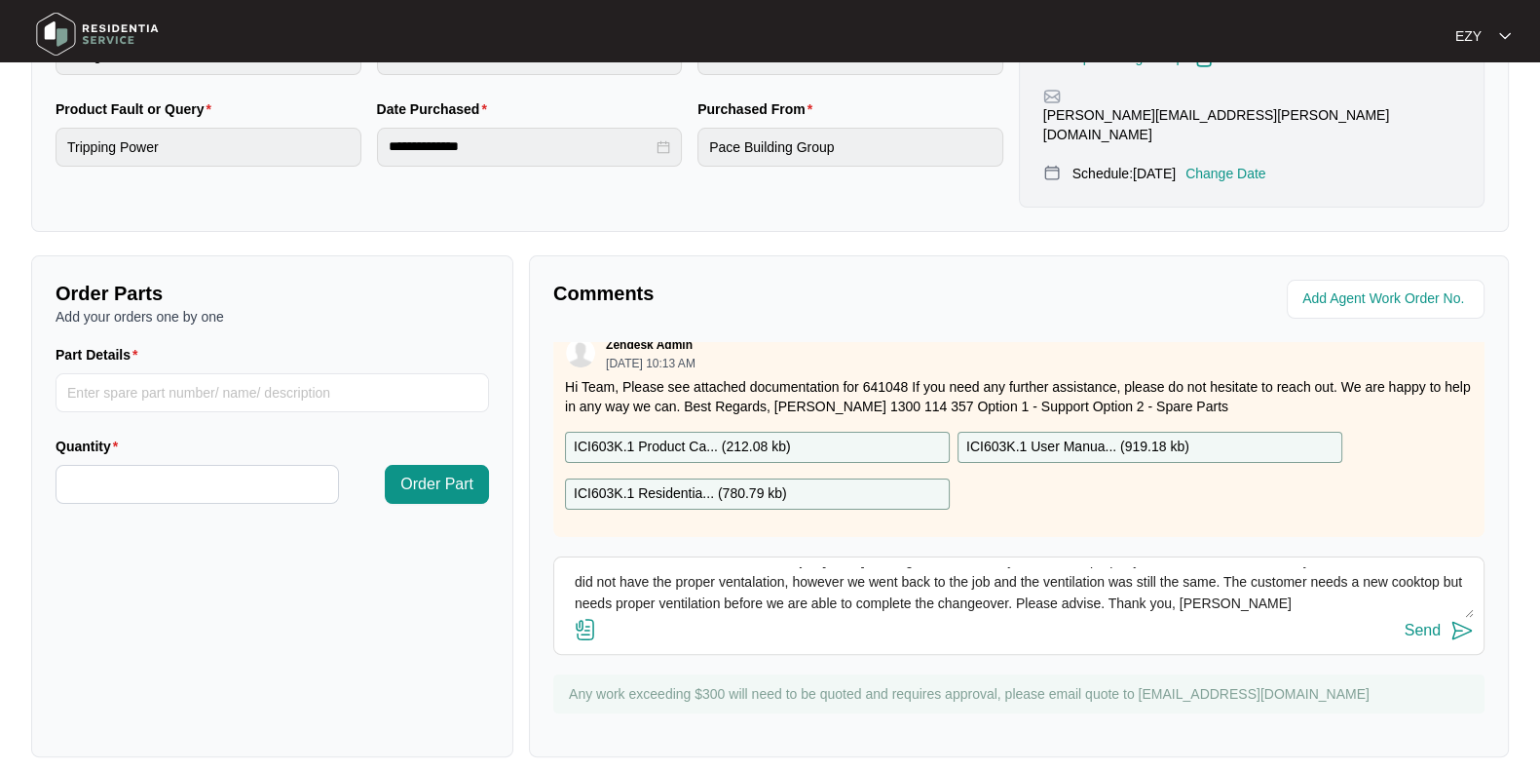
scroll to position [57, 0]
paste textarea
click at [576, 618] on img at bounding box center [585, 629] width 23 height 23
click at [0, 0] on input "file" at bounding box center [0, 0] width 0 height 0
click at [587, 618] on img at bounding box center [585, 629] width 23 height 23
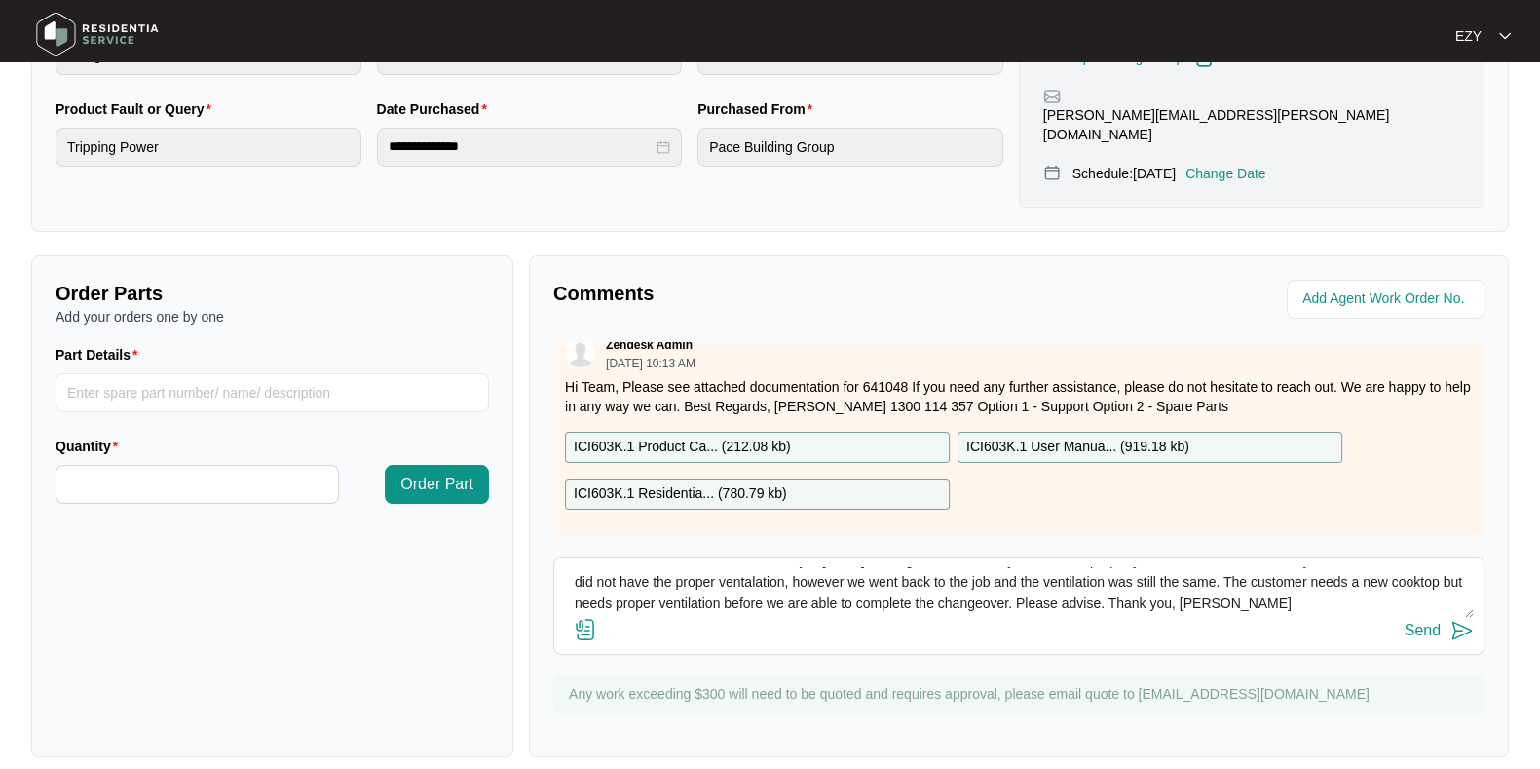
click at [0, 0] on input "file" at bounding box center [0, 0] width 0 height 0
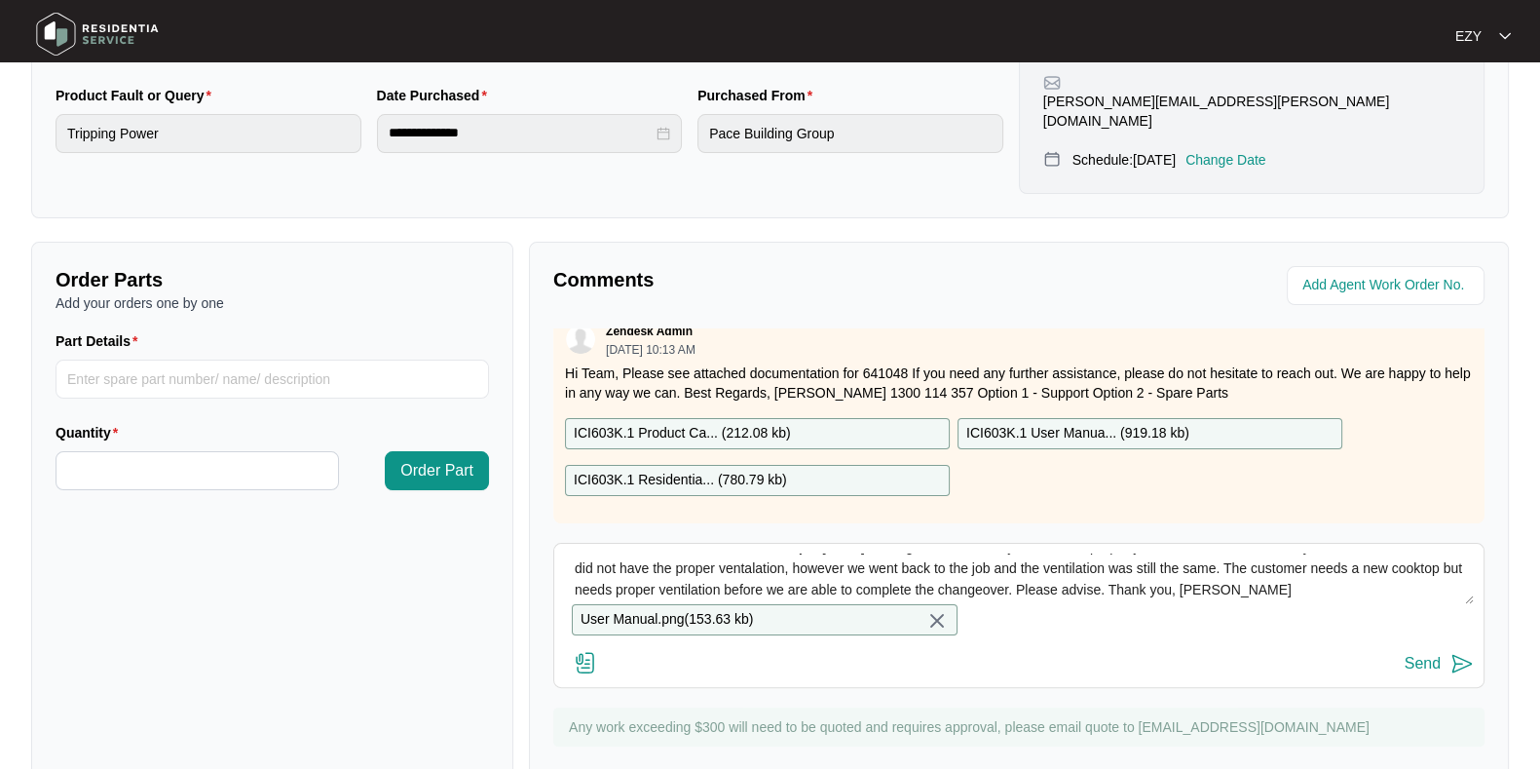
scroll to position [0, 0]
click at [781, 569] on textarea "Hi team, our technician attended this job [DATE] although he has already been t…" at bounding box center [1019, 578] width 910 height 51
type textarea "Hi team, our technician attended this job [DATE] although he has already been t…"
click at [1454, 666] on img at bounding box center [1462, 663] width 23 height 23
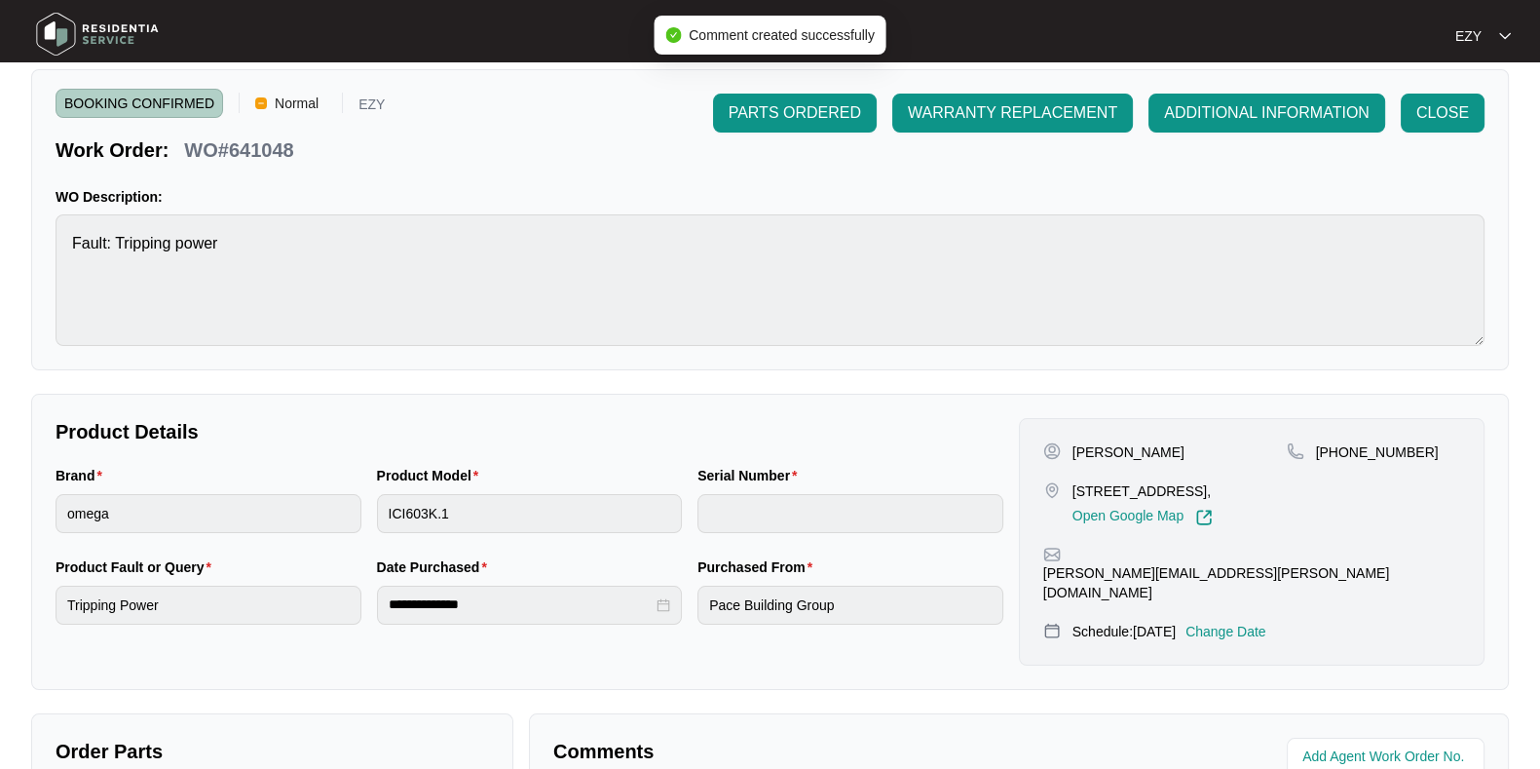
scroll to position [0, 0]
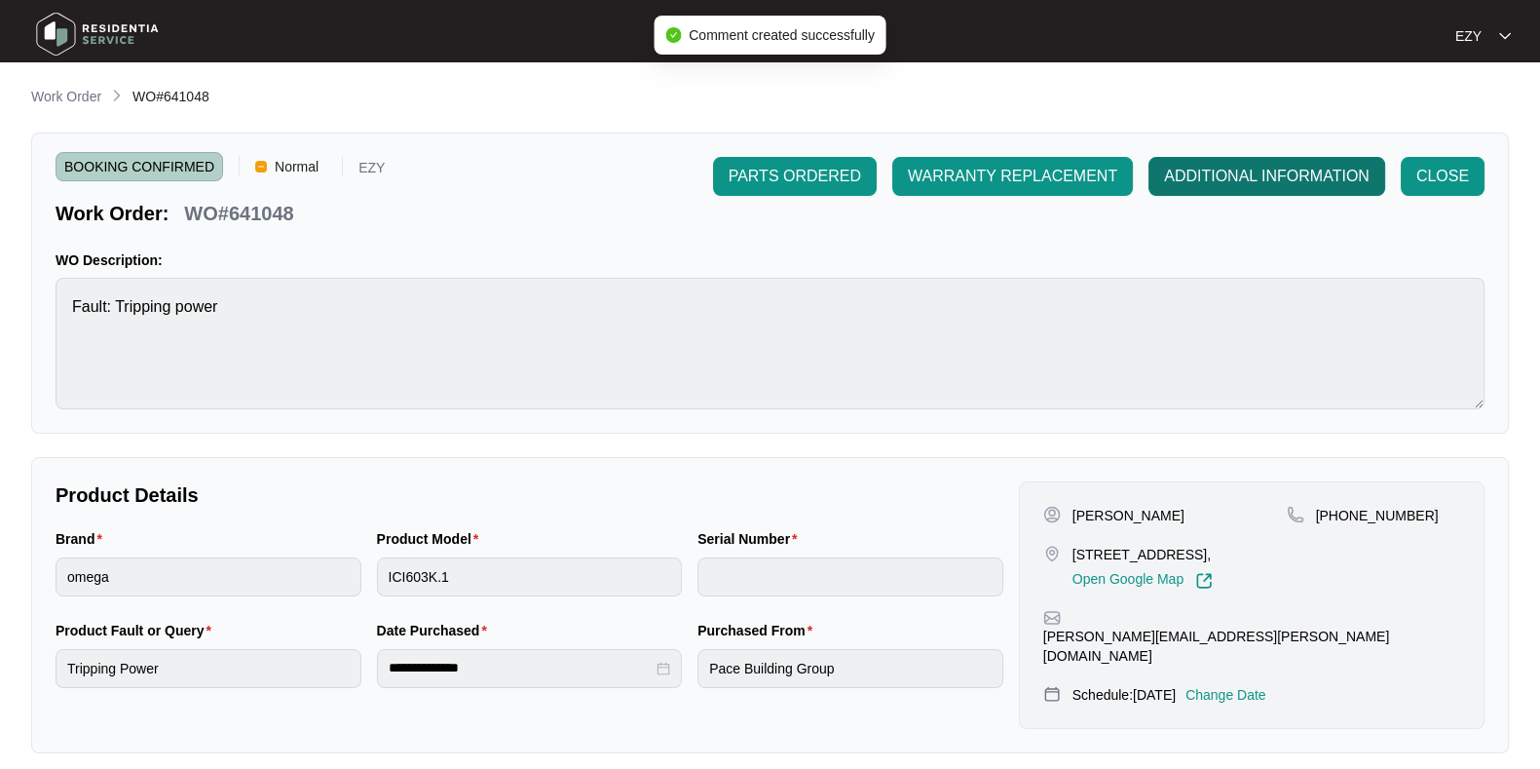
click at [1321, 167] on span "ADDITIONAL INFORMATION" at bounding box center [1267, 176] width 206 height 23
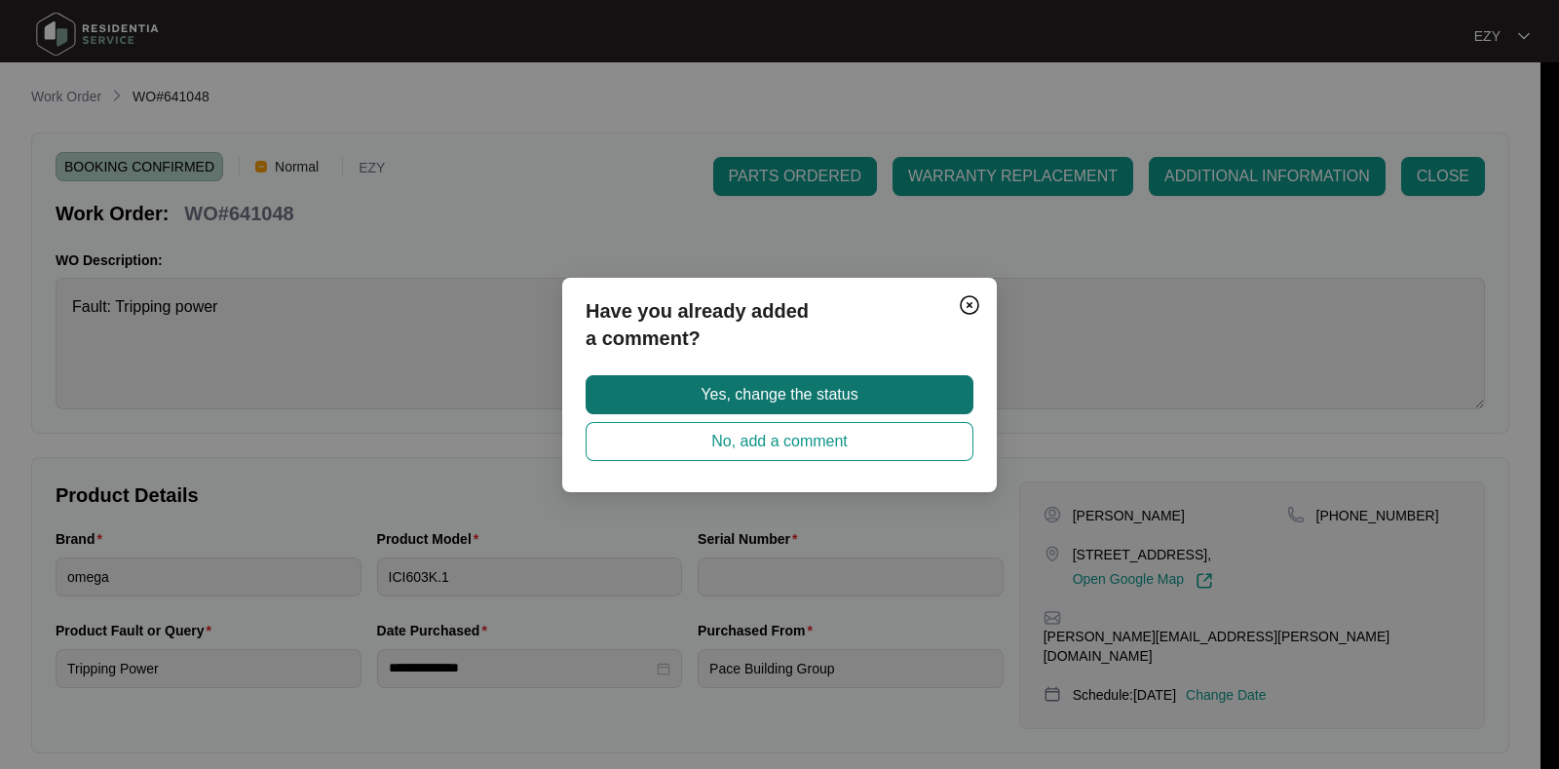
click at [865, 394] on button "Yes, change the status" at bounding box center [779, 394] width 388 height 39
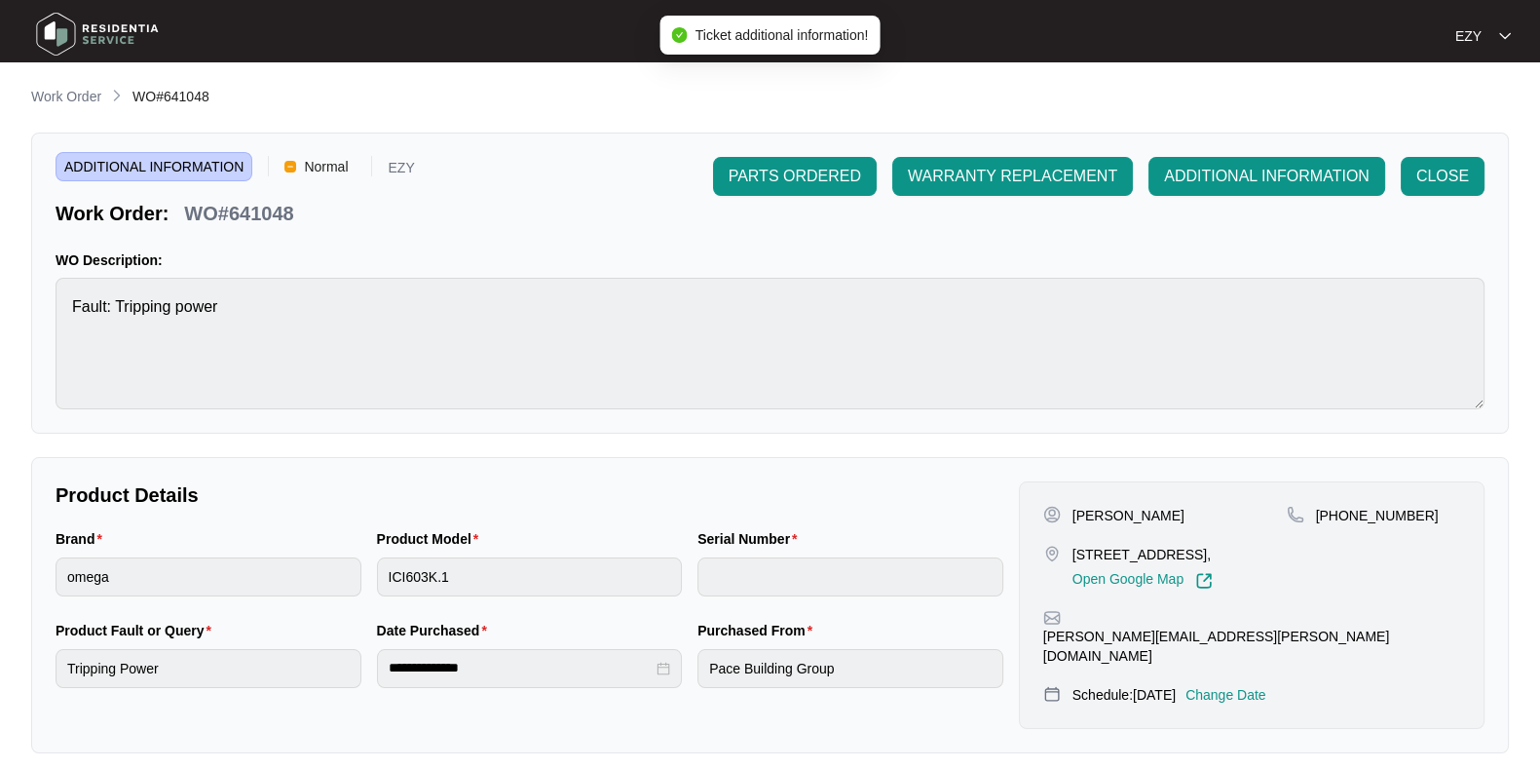
click at [459, 0] on html "**********" at bounding box center [770, 654] width 1540 height 1309
click at [54, 104] on p "Work Order" at bounding box center [66, 96] width 70 height 19
